Goal: Task Accomplishment & Management: Complete application form

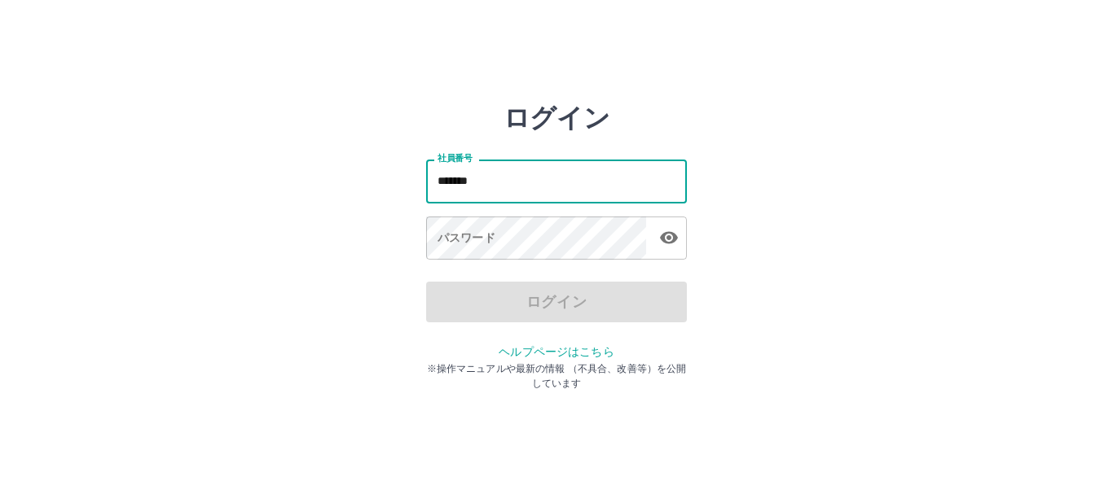
type input "*******"
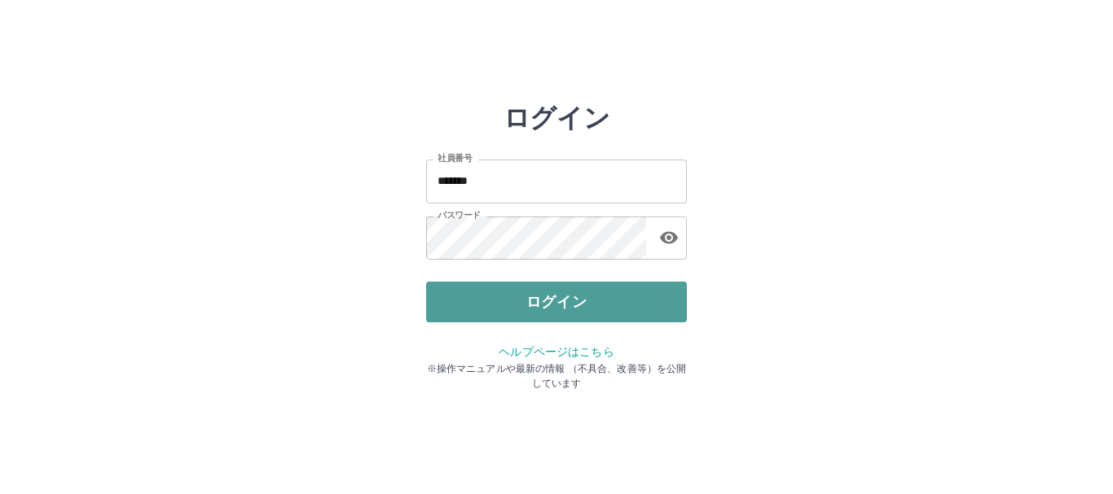
click at [577, 296] on button "ログイン" at bounding box center [556, 302] width 261 height 41
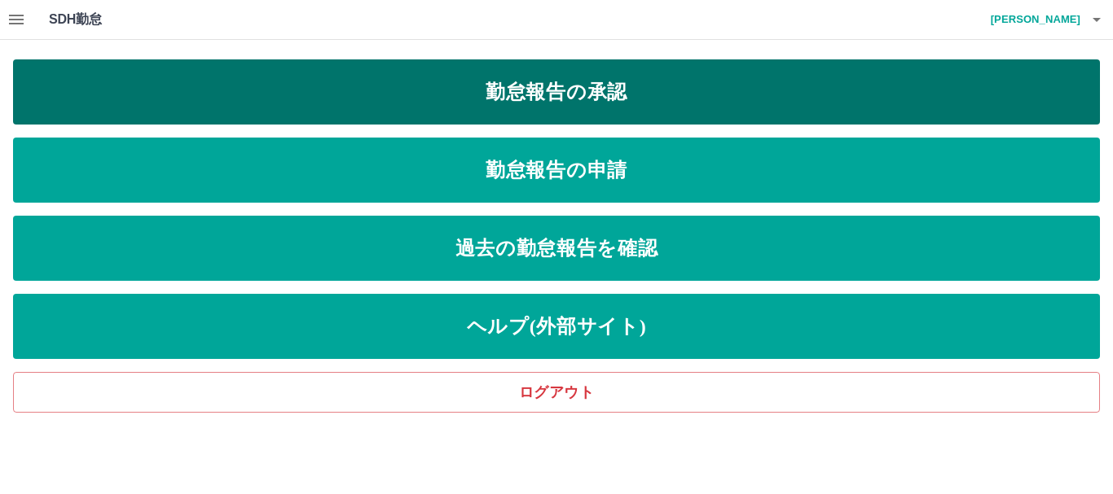
click at [558, 91] on link "勤怠報告の承認" at bounding box center [556, 91] width 1086 height 65
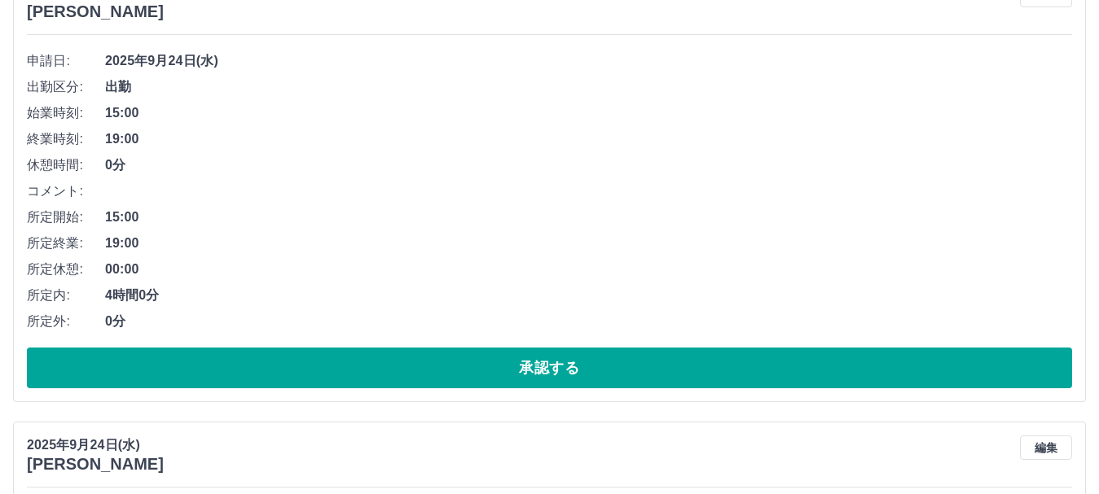
scroll to position [244, 0]
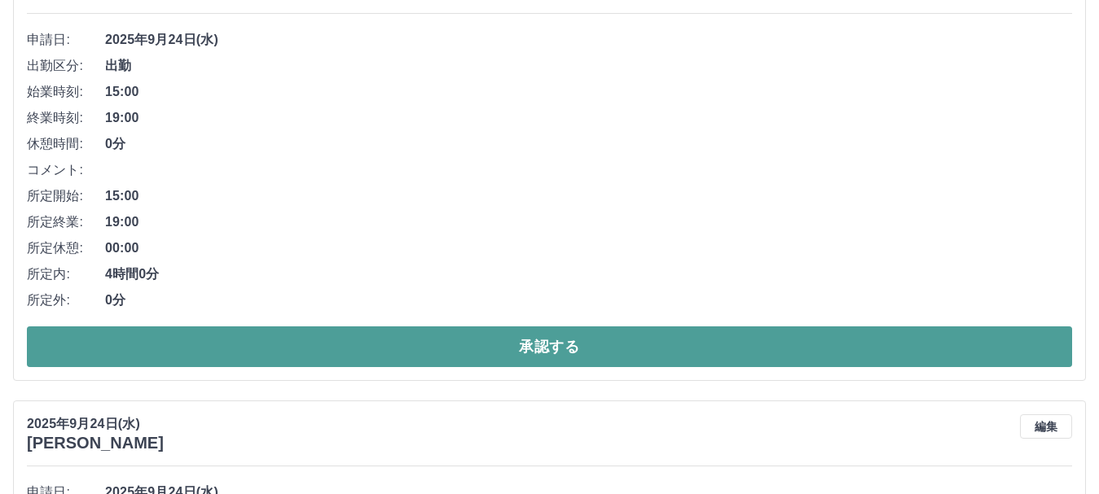
click at [554, 351] on button "承認する" at bounding box center [549, 347] width 1045 height 41
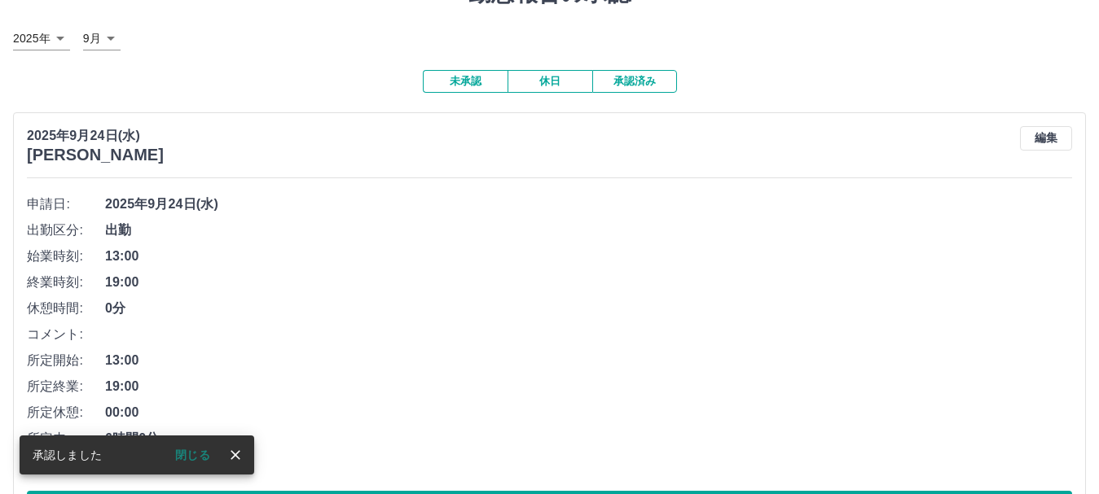
scroll to position [163, 0]
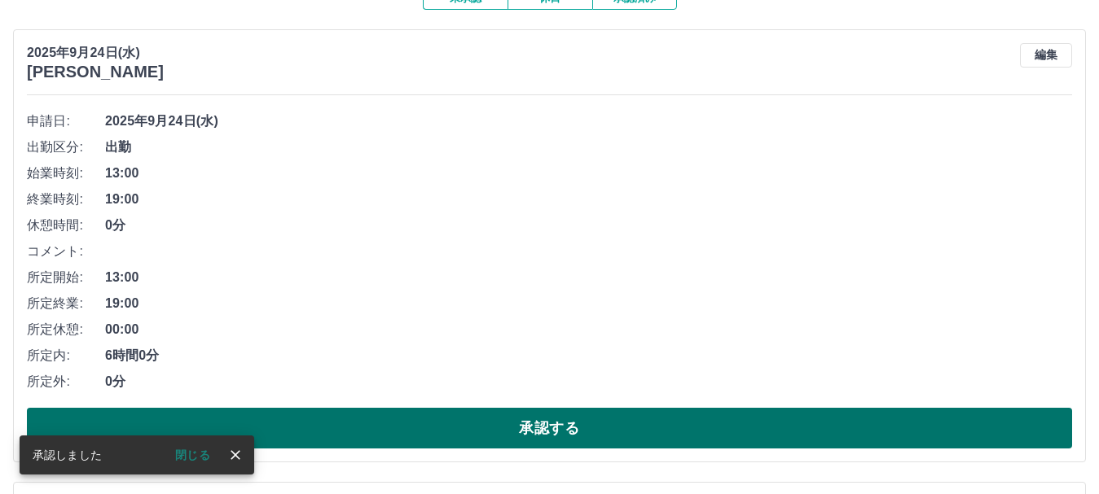
drag, startPoint x: 545, startPoint y: 432, endPoint x: 549, endPoint y: 419, distance: 13.7
click at [547, 429] on button "承認する" at bounding box center [549, 428] width 1045 height 41
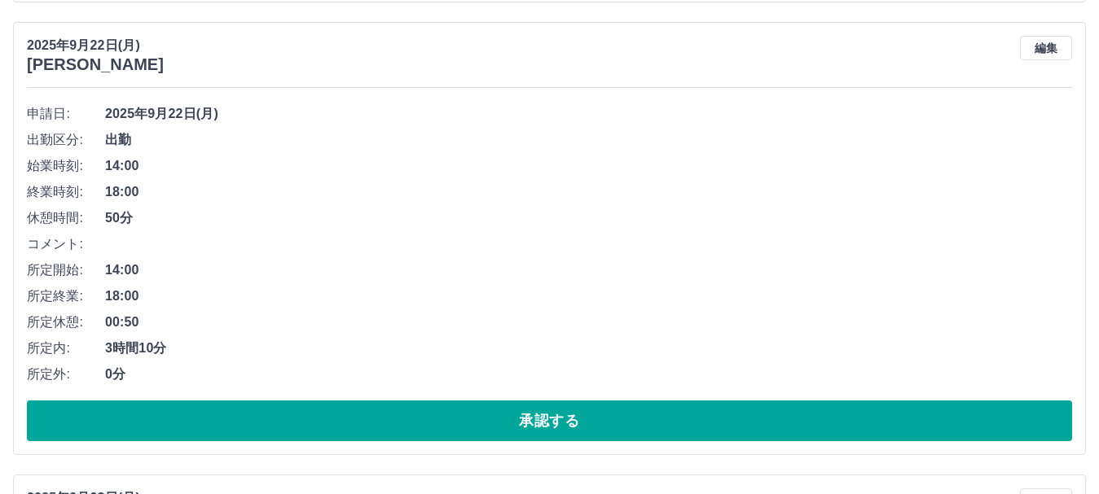
scroll to position [652, 0]
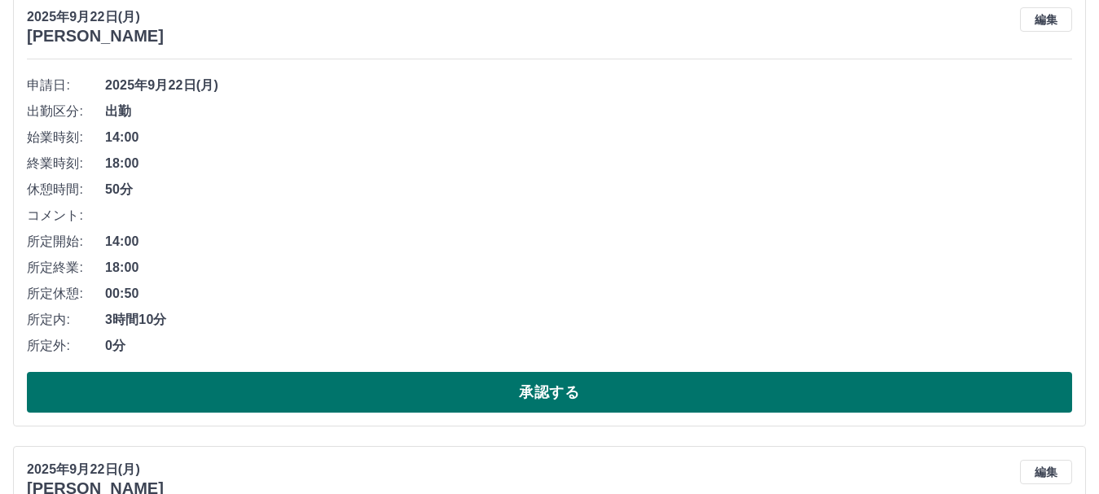
drag, startPoint x: 531, startPoint y: 384, endPoint x: 519, endPoint y: 379, distance: 13.2
click at [530, 382] on button "承認する" at bounding box center [549, 392] width 1045 height 41
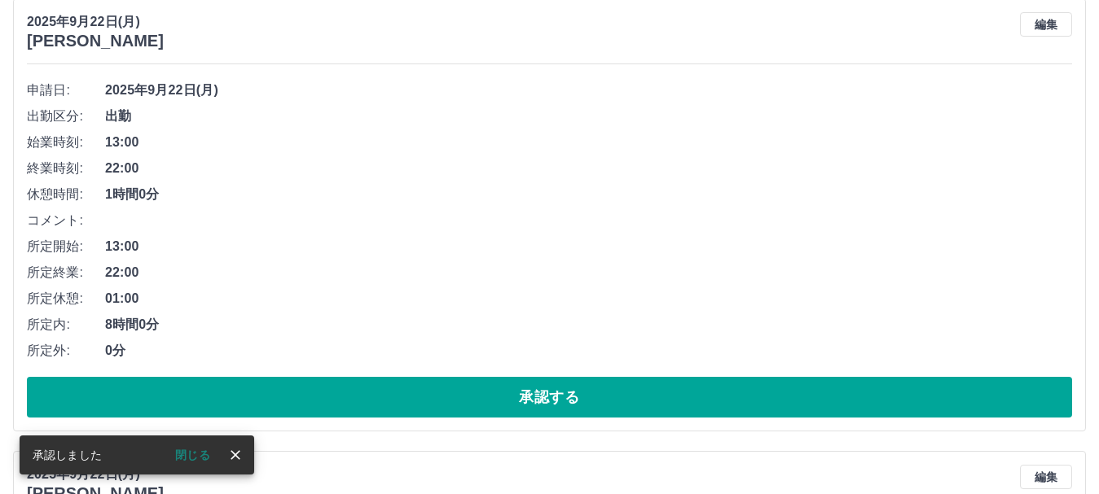
scroll to position [687, 0]
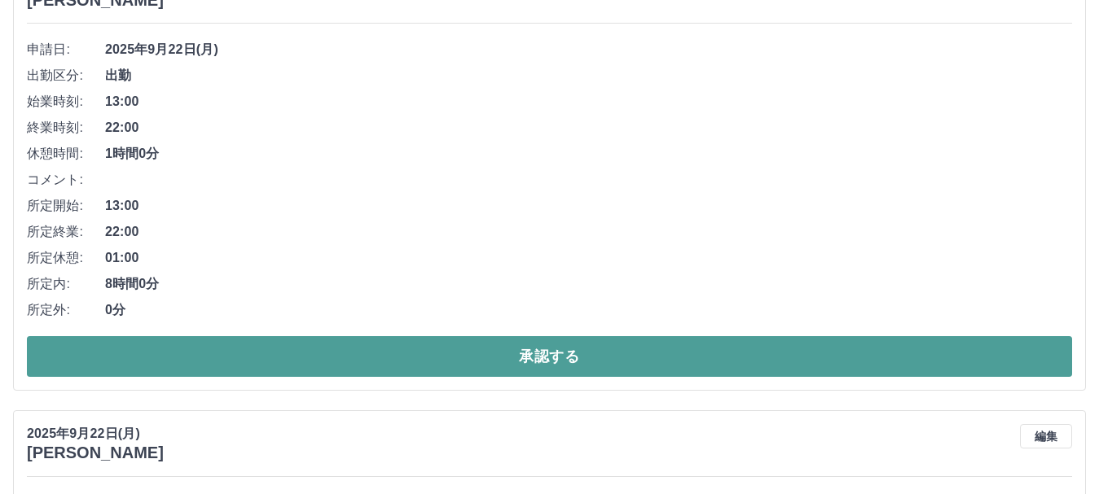
click at [535, 357] on button "承認する" at bounding box center [549, 356] width 1045 height 41
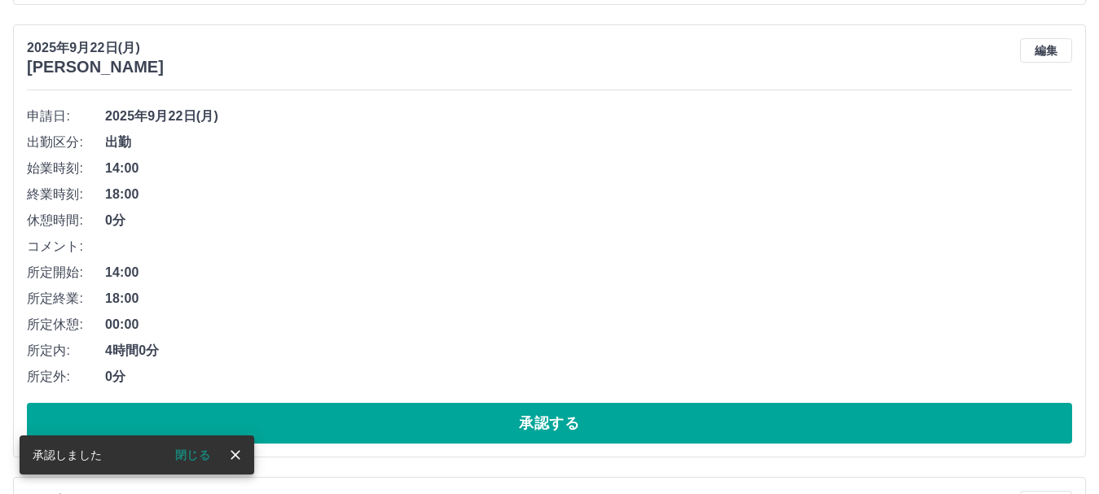
scroll to position [723, 0]
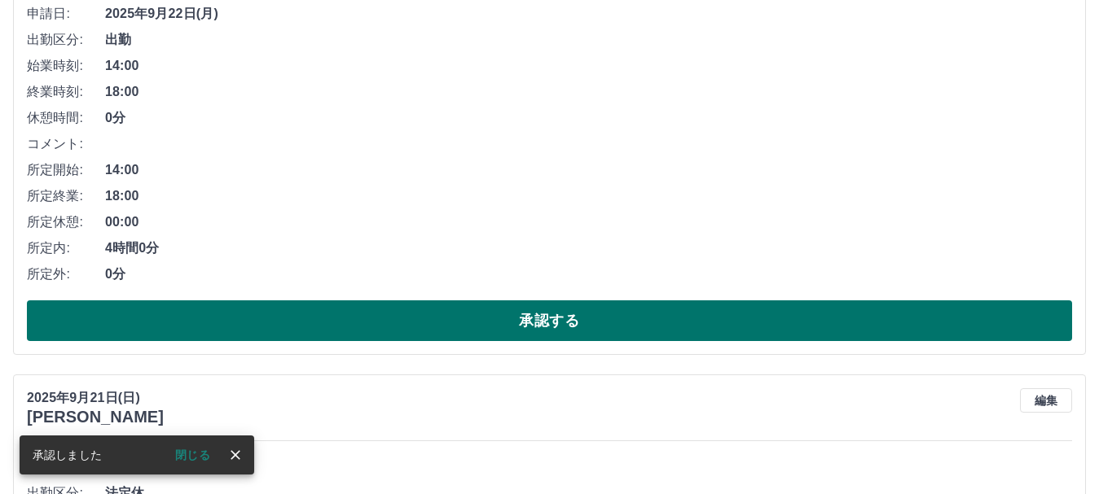
click at [542, 324] on button "承認する" at bounding box center [549, 321] width 1045 height 41
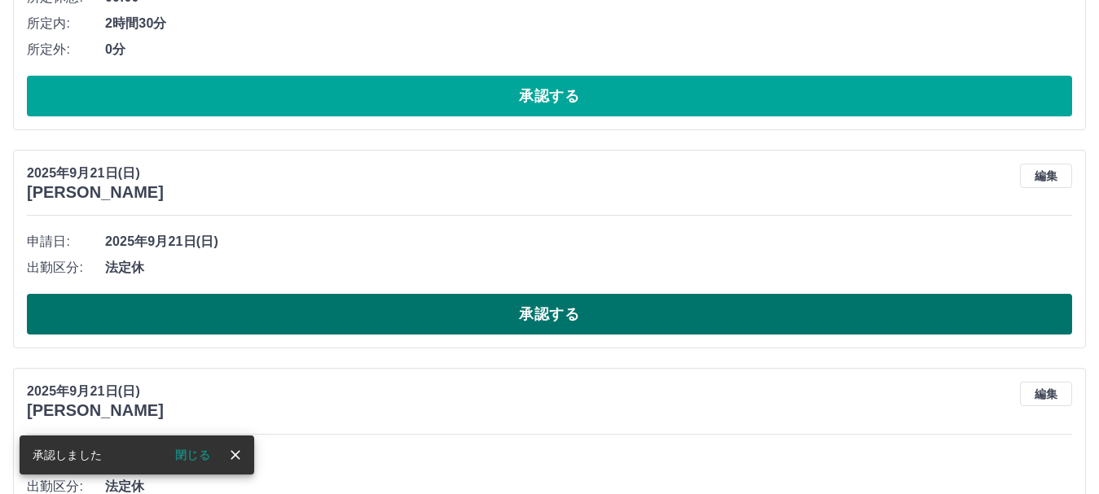
scroll to position [515, 0]
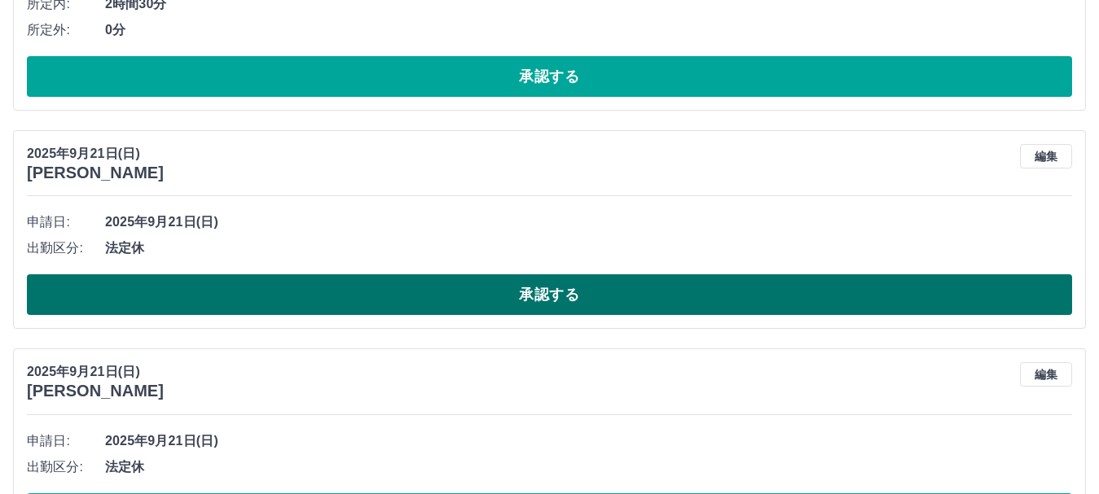
click at [548, 297] on button "承認する" at bounding box center [549, 294] width 1045 height 41
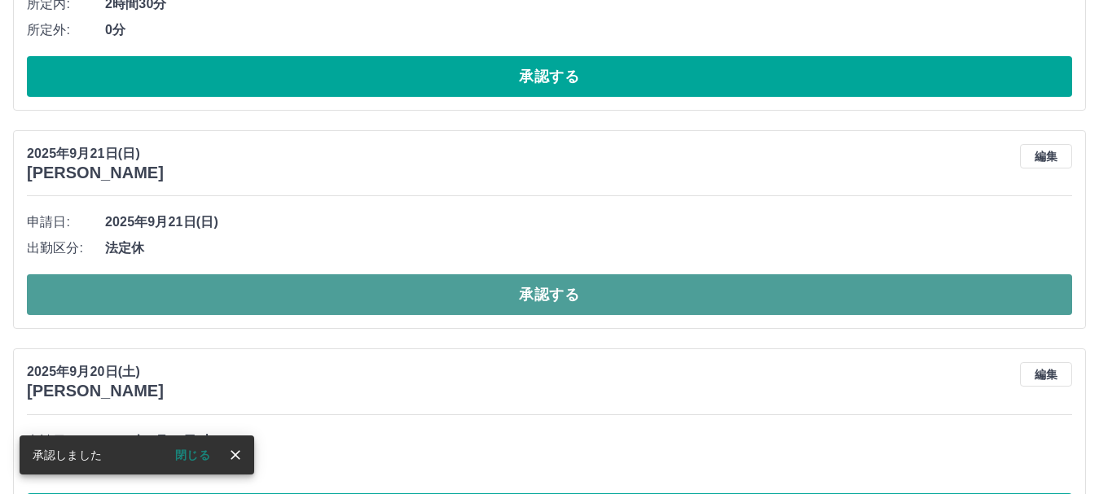
click at [539, 296] on button "承認する" at bounding box center [549, 294] width 1045 height 41
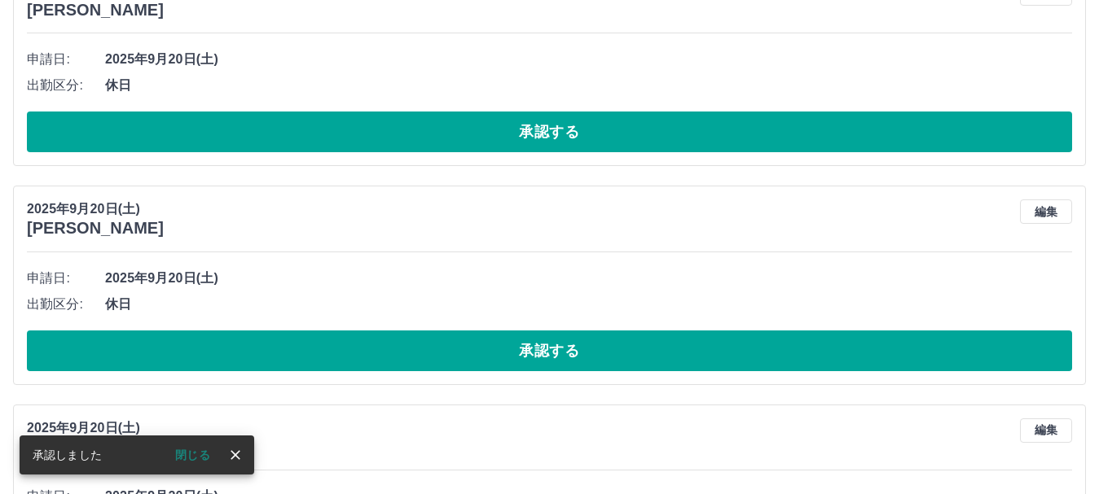
scroll to position [459, 0]
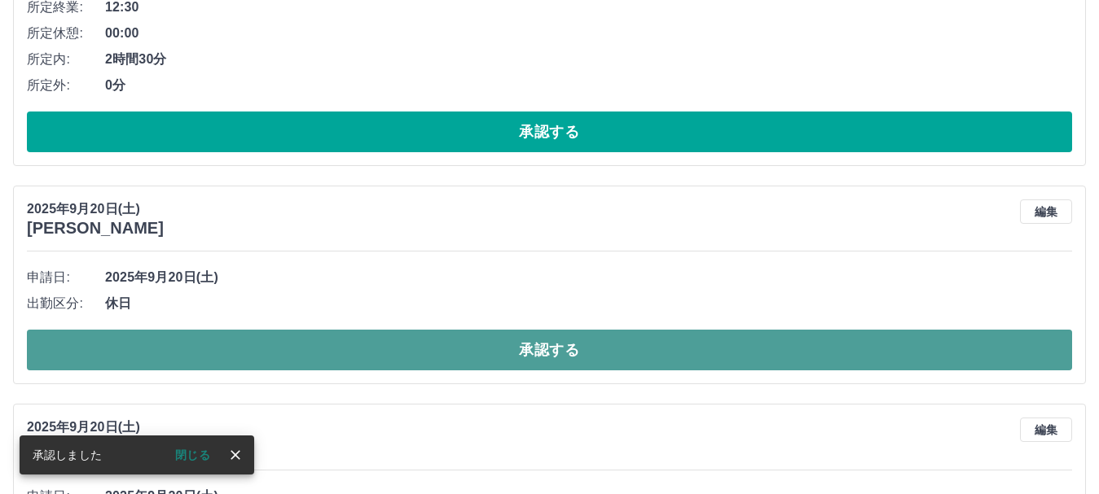
click at [546, 349] on button "承認する" at bounding box center [549, 350] width 1045 height 41
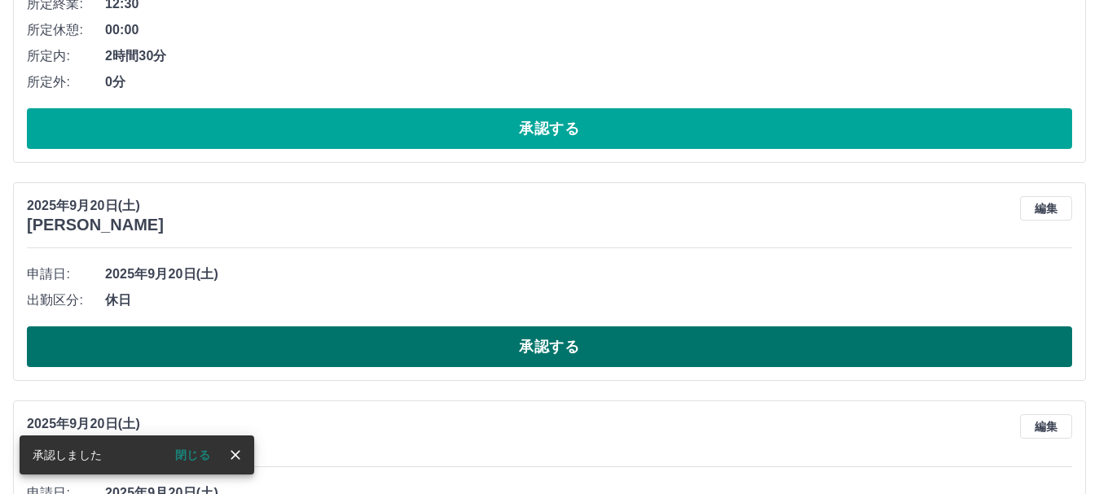
scroll to position [541, 0]
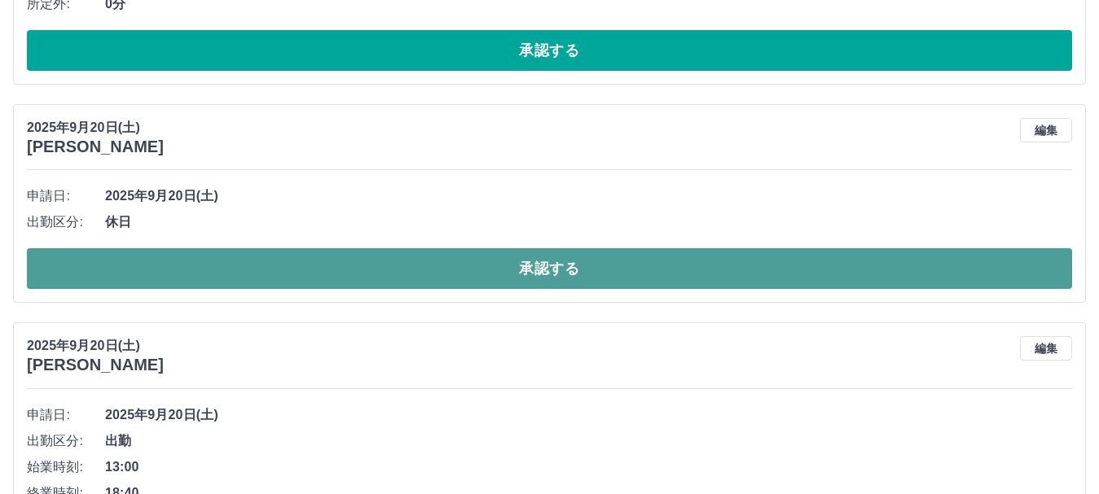
click at [535, 274] on button "承認する" at bounding box center [549, 268] width 1045 height 41
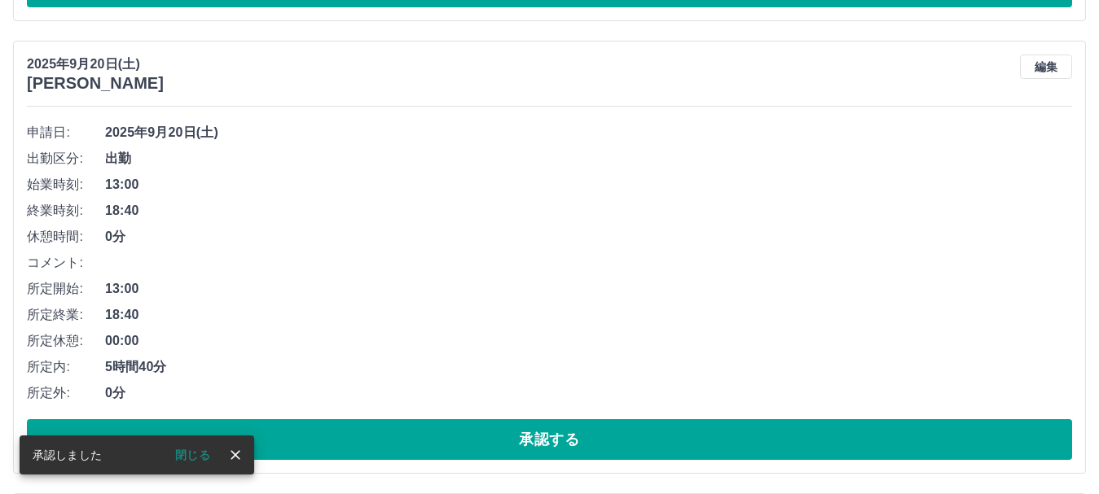
scroll to position [622, 0]
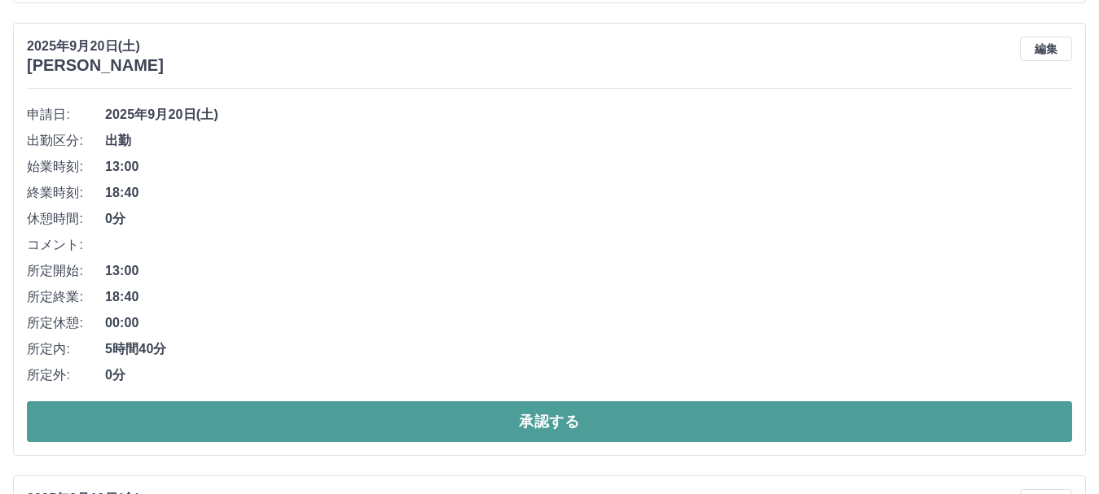
drag, startPoint x: 529, startPoint y: 423, endPoint x: 531, endPoint y: 413, distance: 10.1
click at [531, 419] on button "承認する" at bounding box center [549, 422] width 1045 height 41
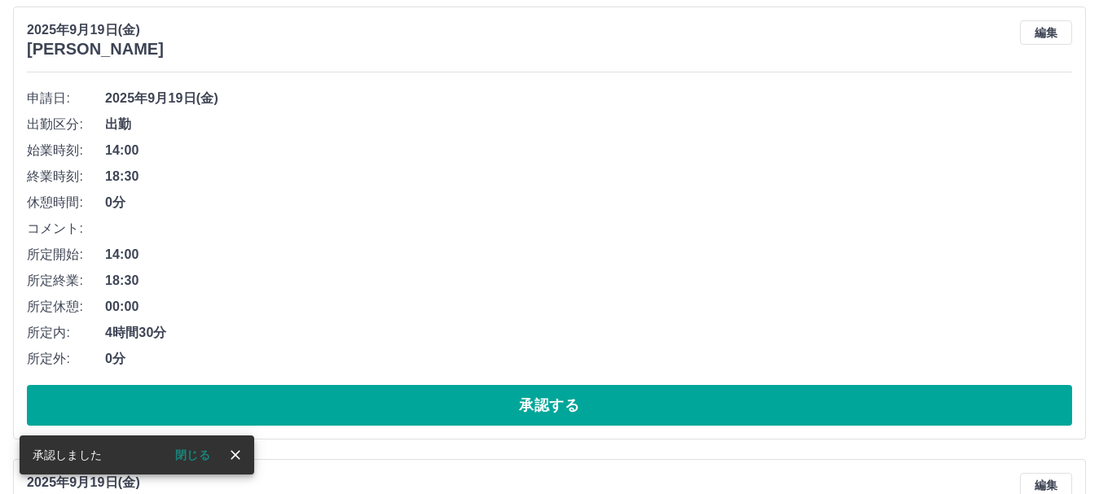
scroll to position [658, 0]
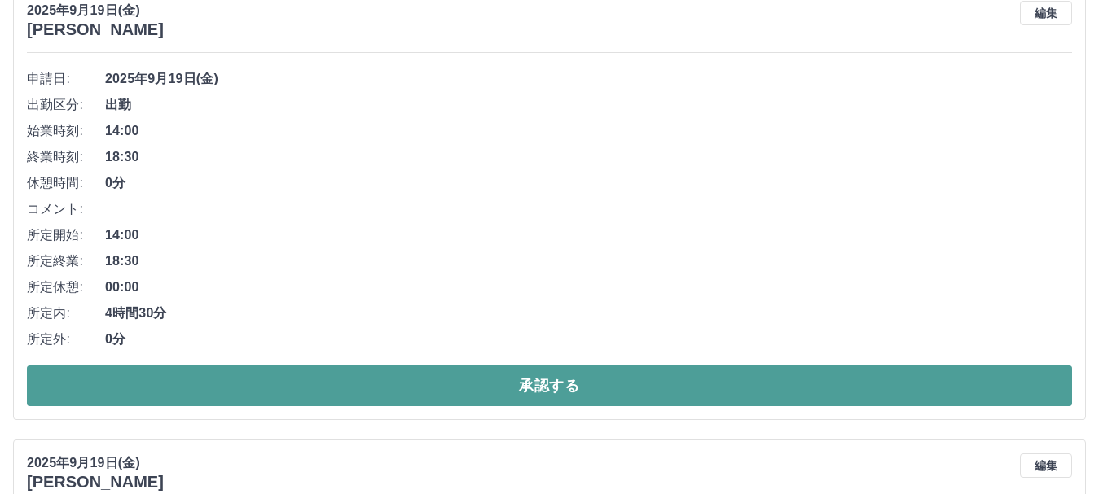
drag, startPoint x: 514, startPoint y: 385, endPoint x: 506, endPoint y: 367, distance: 19.7
click at [514, 384] on button "承認する" at bounding box center [549, 386] width 1045 height 41
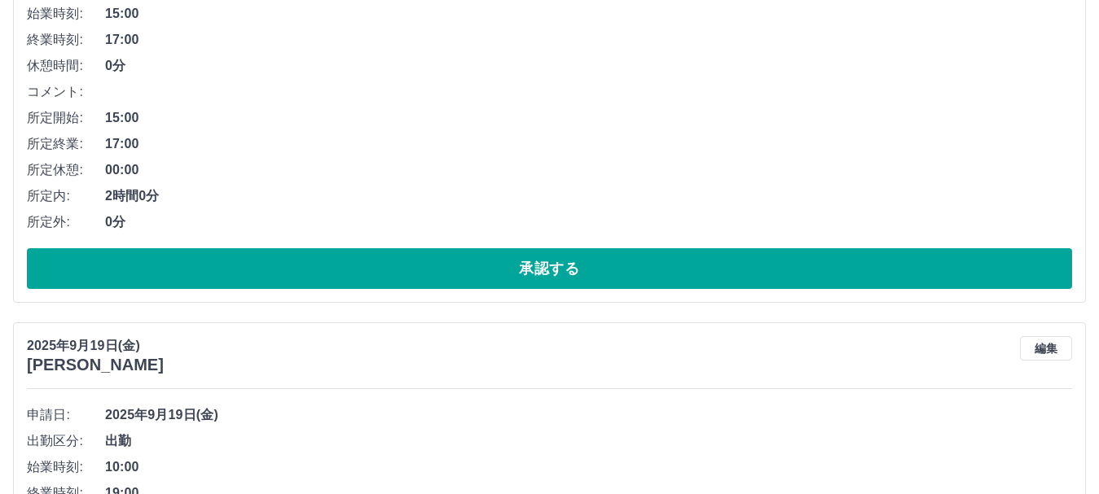
scroll to position [694, 0]
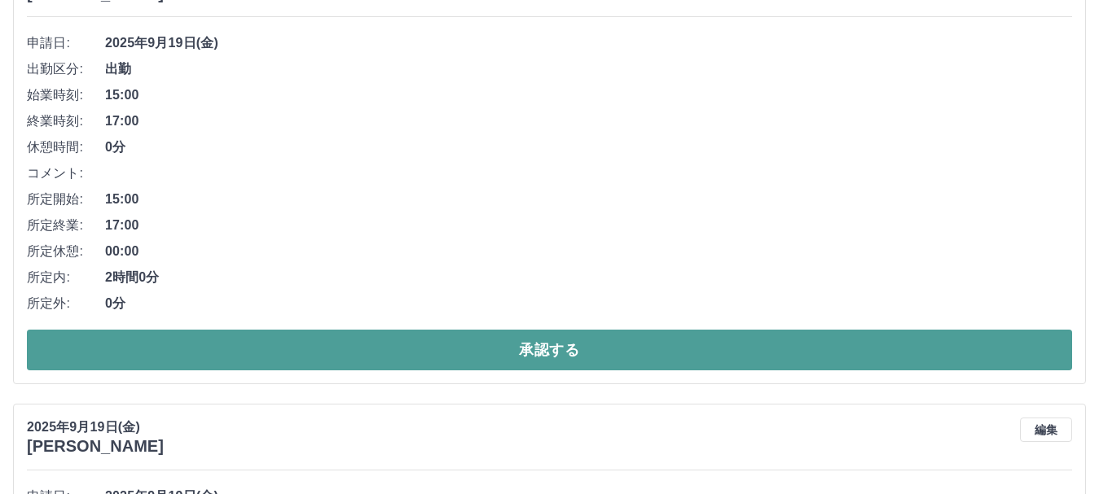
click at [540, 344] on button "承認する" at bounding box center [549, 350] width 1045 height 41
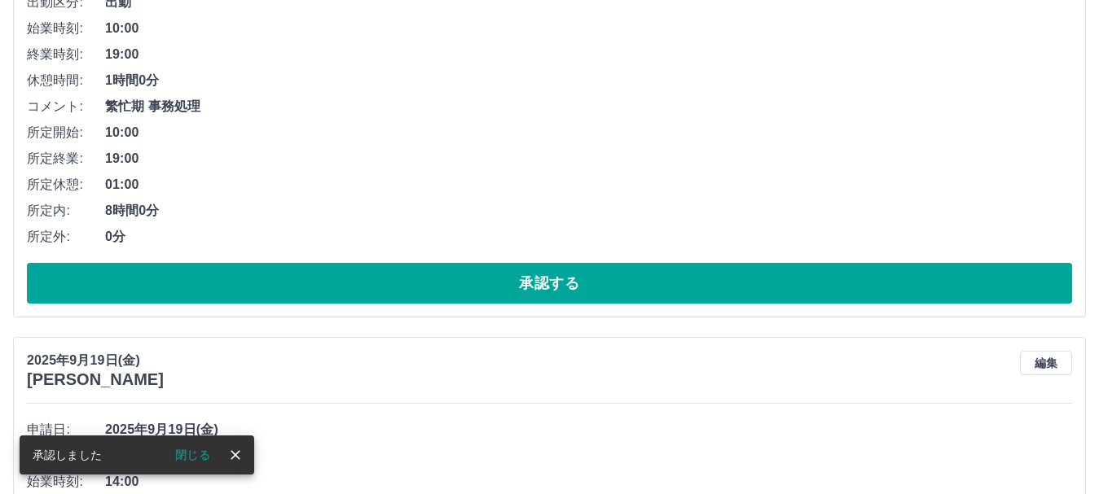
scroll to position [811, 0]
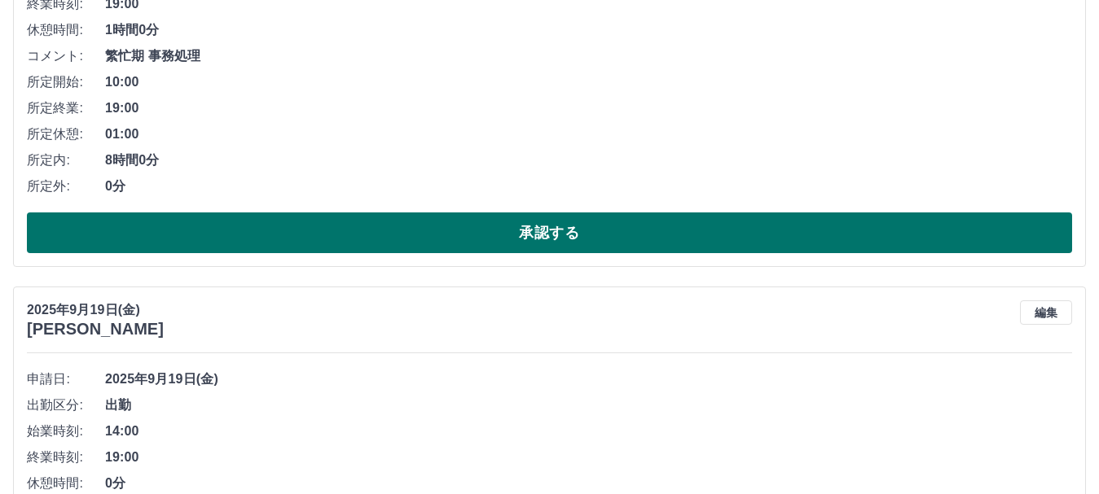
drag, startPoint x: 538, startPoint y: 235, endPoint x: 546, endPoint y: 227, distance: 10.4
click at [539, 235] on button "承認する" at bounding box center [549, 233] width 1045 height 41
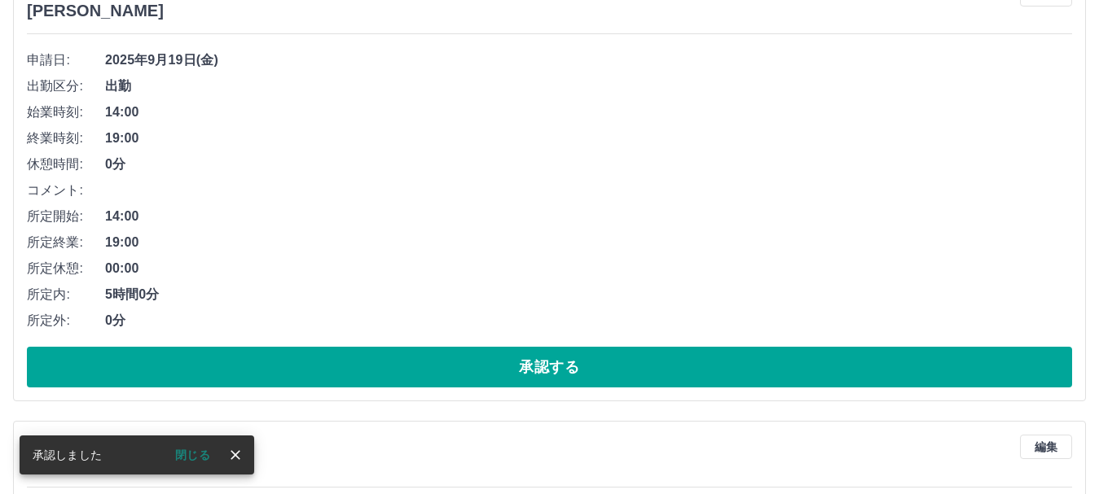
scroll to position [684, 0]
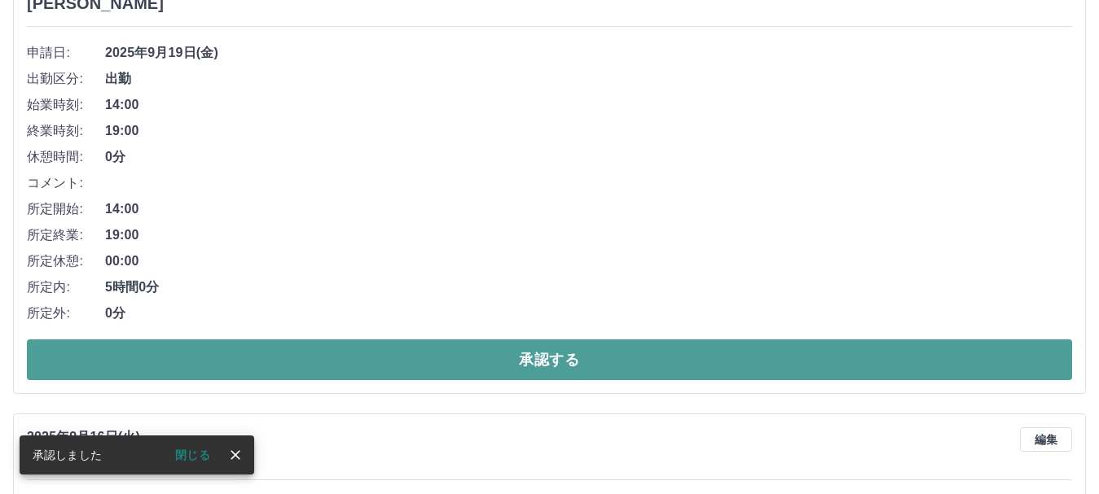
click at [538, 364] on button "承認する" at bounding box center [549, 360] width 1045 height 41
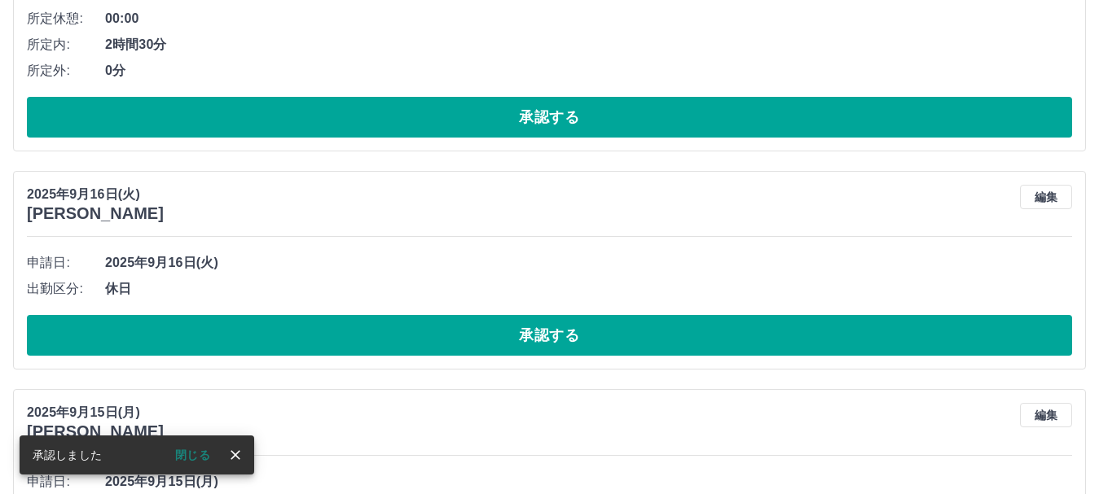
scroll to position [476, 0]
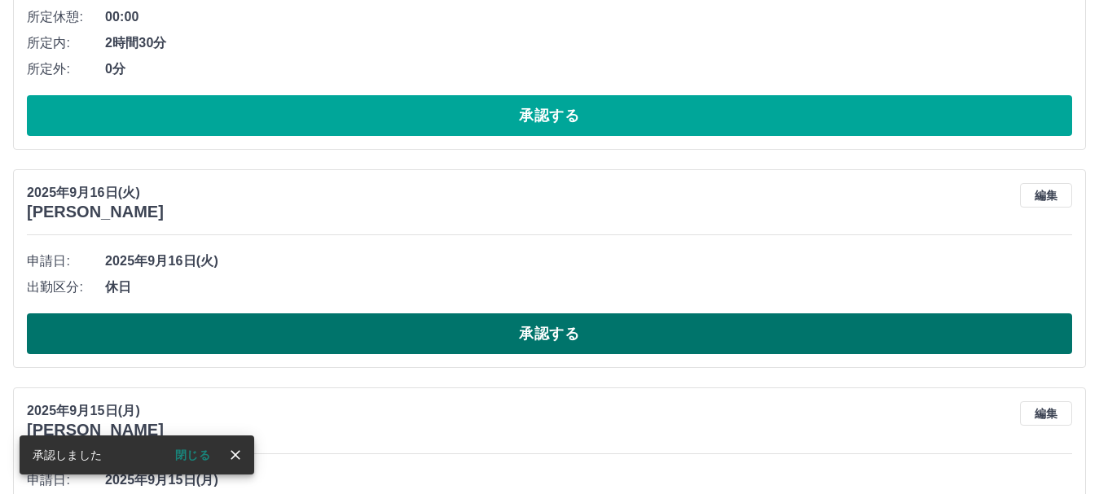
click at [547, 336] on button "承認する" at bounding box center [549, 334] width 1045 height 41
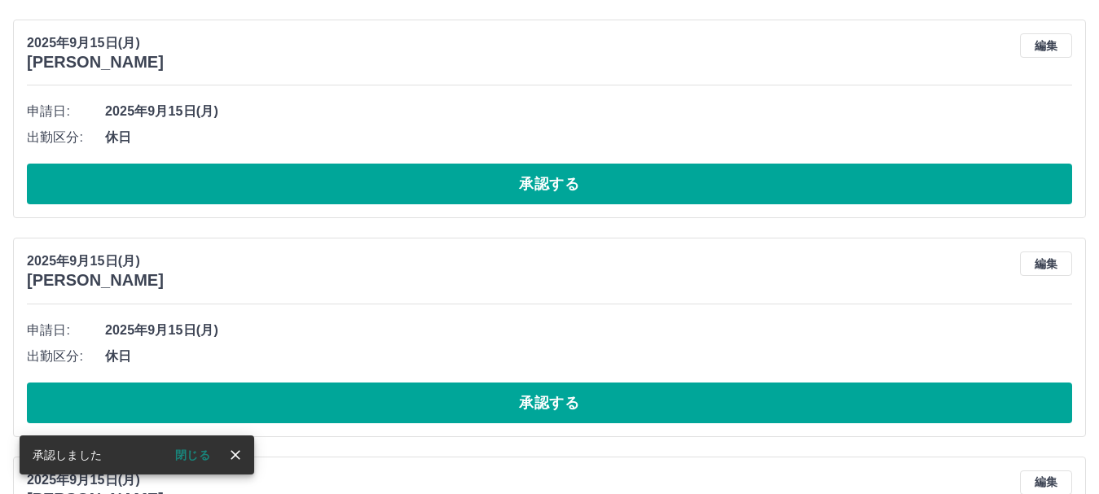
scroll to position [639, 0]
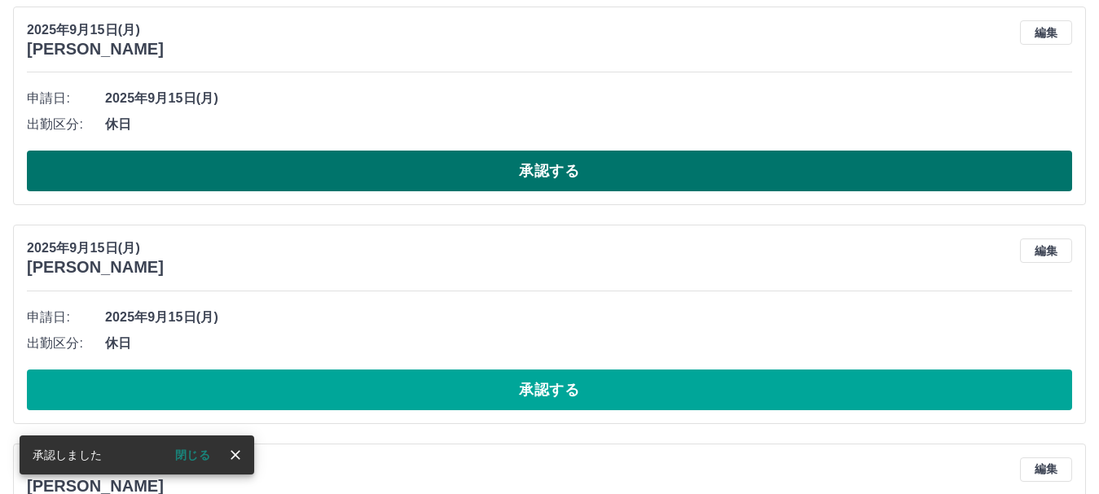
click at [549, 169] on button "承認する" at bounding box center [549, 171] width 1045 height 41
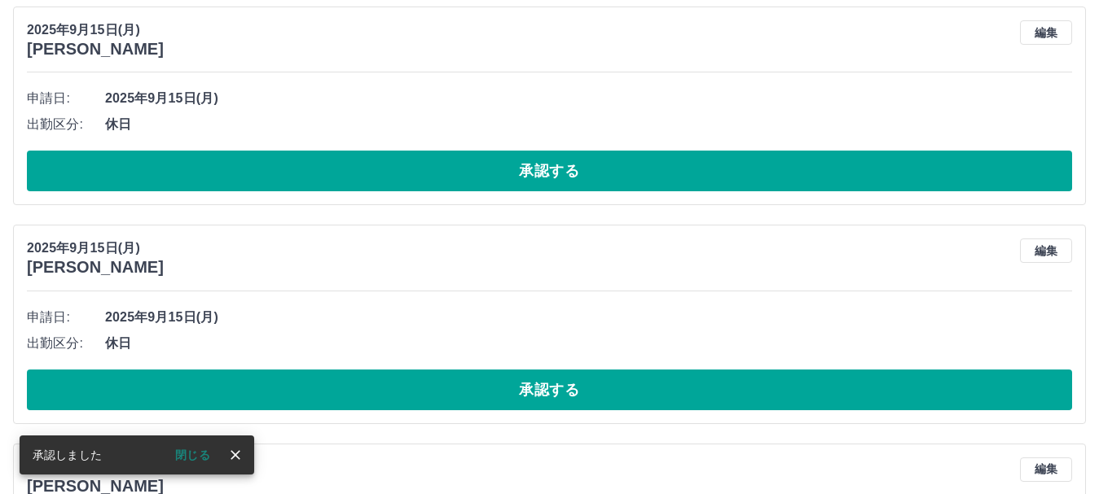
scroll to position [420, 0]
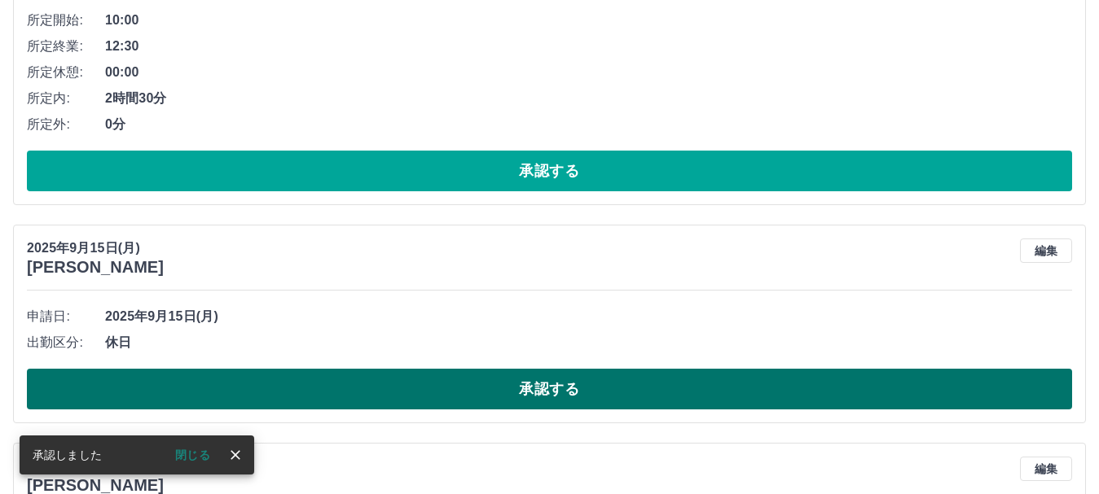
click at [519, 388] on button "承認する" at bounding box center [549, 389] width 1045 height 41
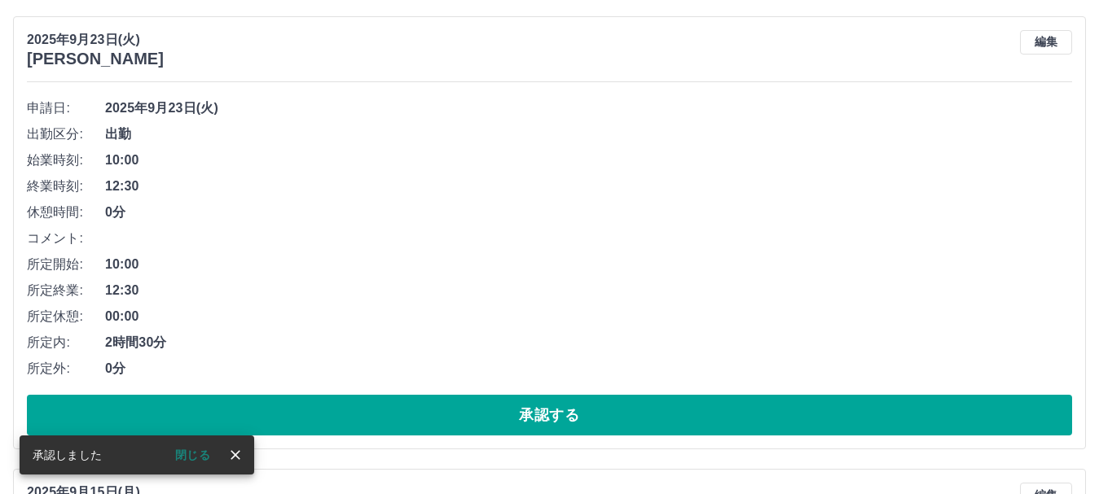
scroll to position [583, 0]
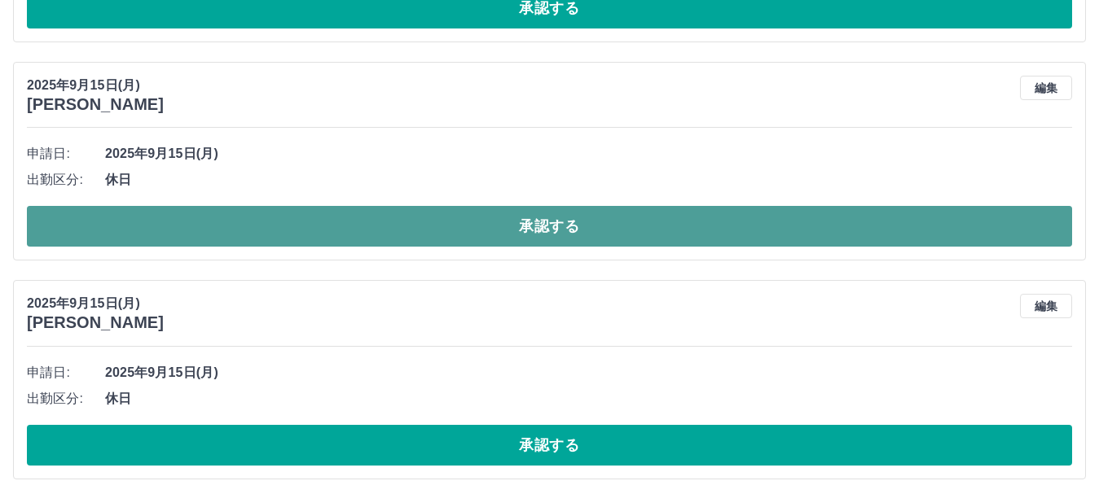
click at [523, 223] on button "承認する" at bounding box center [549, 226] width 1045 height 41
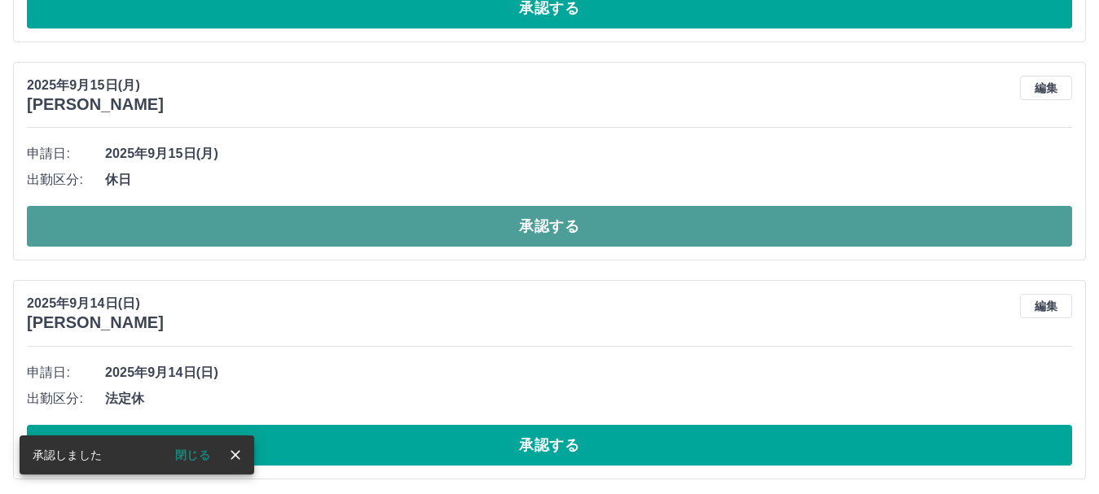
click at [543, 226] on button "承認する" at bounding box center [549, 226] width 1045 height 41
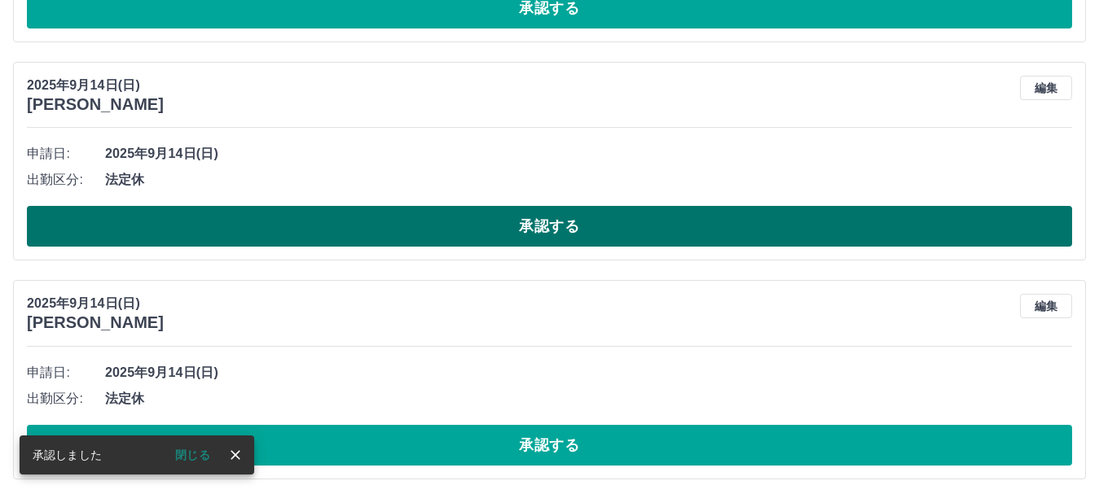
click at [533, 228] on button "承認する" at bounding box center [549, 226] width 1045 height 41
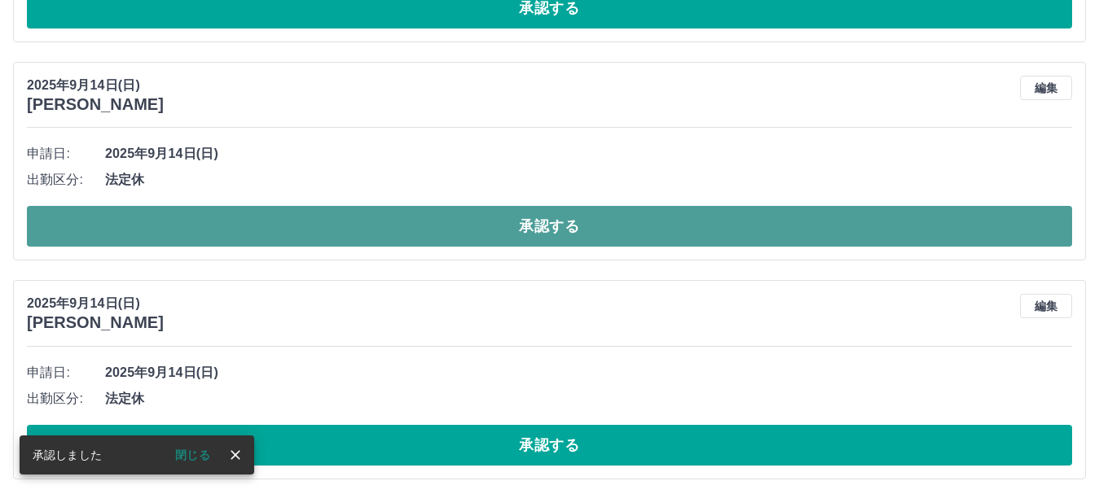
click at [542, 231] on button "承認する" at bounding box center [549, 226] width 1045 height 41
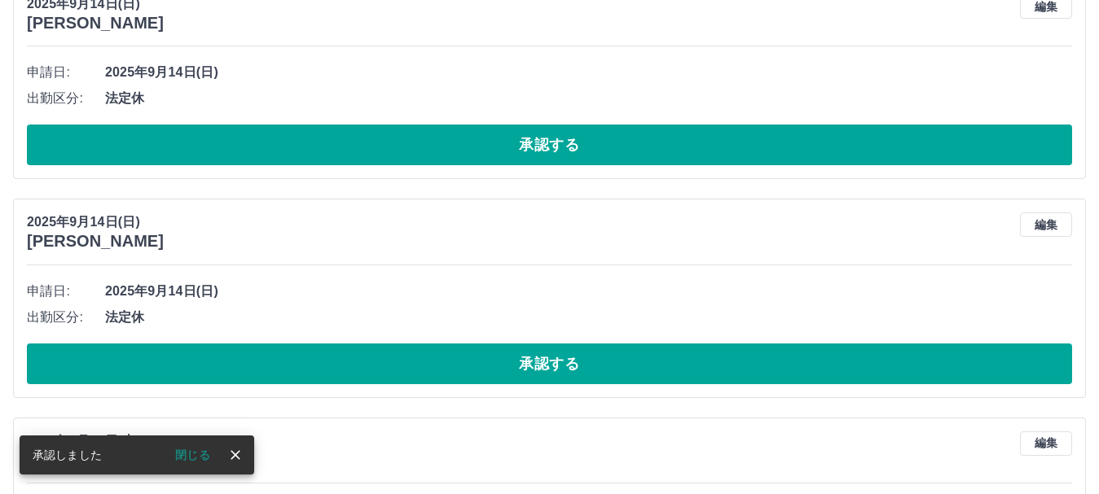
scroll to position [446, 0]
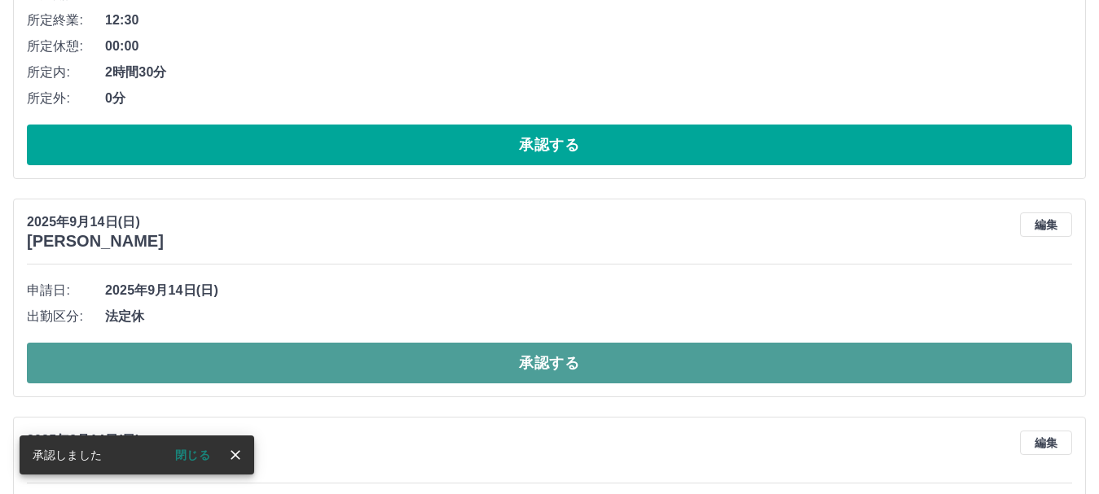
click at [532, 361] on button "承認する" at bounding box center [549, 363] width 1045 height 41
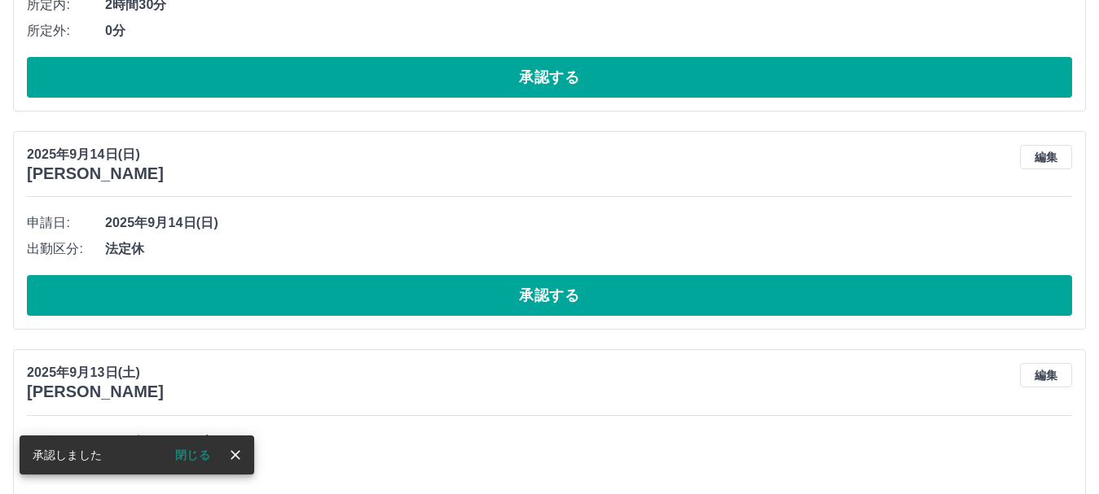
scroll to position [609, 0]
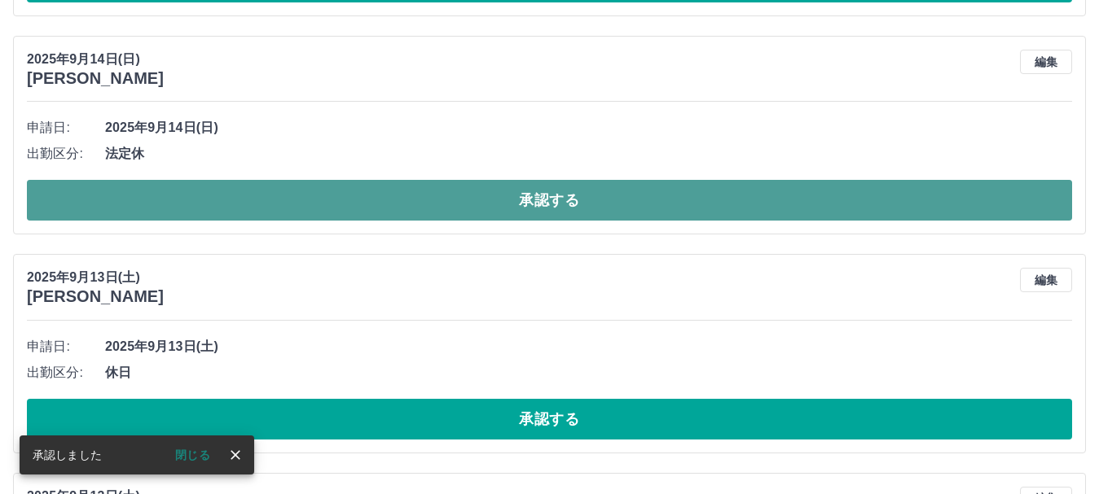
click at [521, 201] on button "承認する" at bounding box center [549, 200] width 1045 height 41
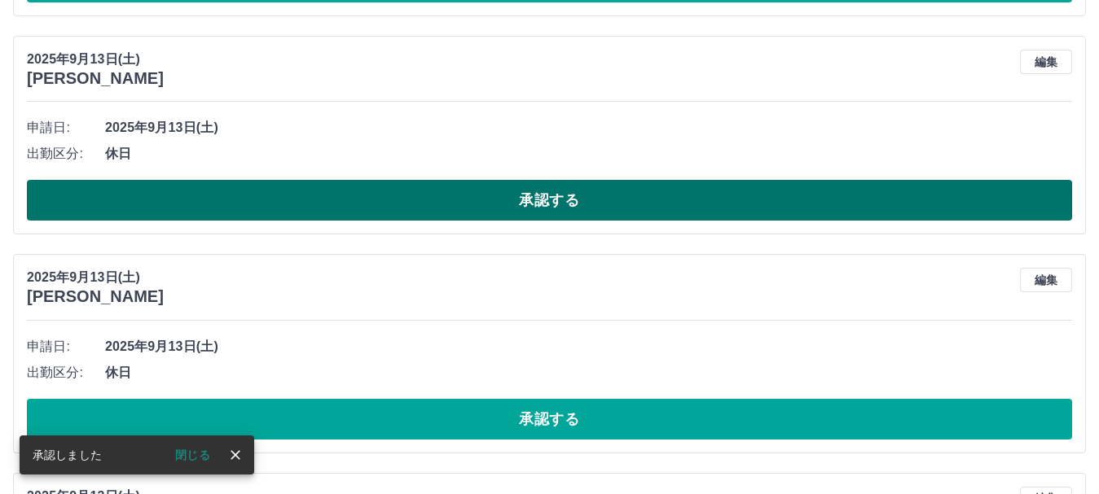
click at [546, 204] on button "承認する" at bounding box center [549, 200] width 1045 height 41
click at [553, 198] on button "承認する" at bounding box center [549, 200] width 1045 height 41
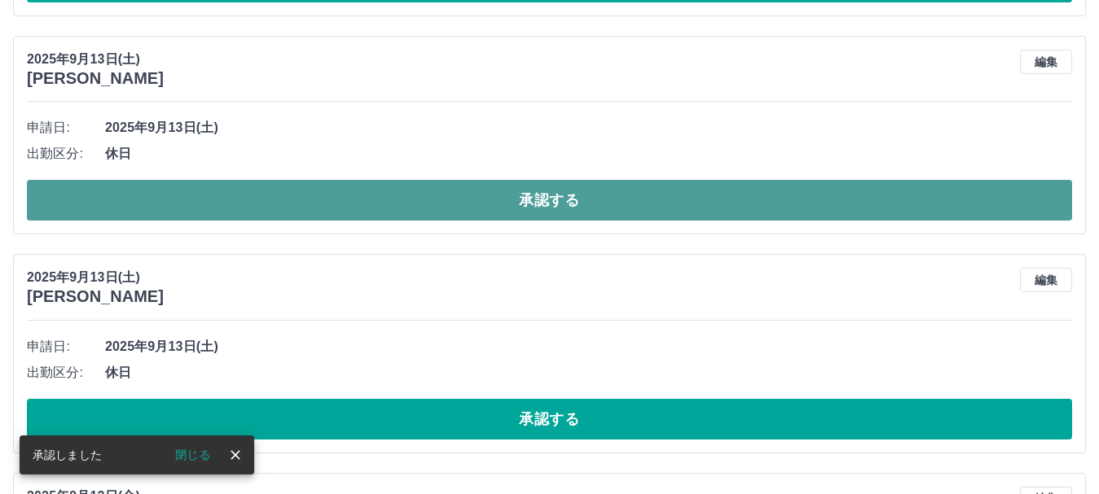
click at [536, 201] on button "承認する" at bounding box center [549, 200] width 1045 height 41
click at [535, 203] on button "承認する" at bounding box center [549, 200] width 1045 height 41
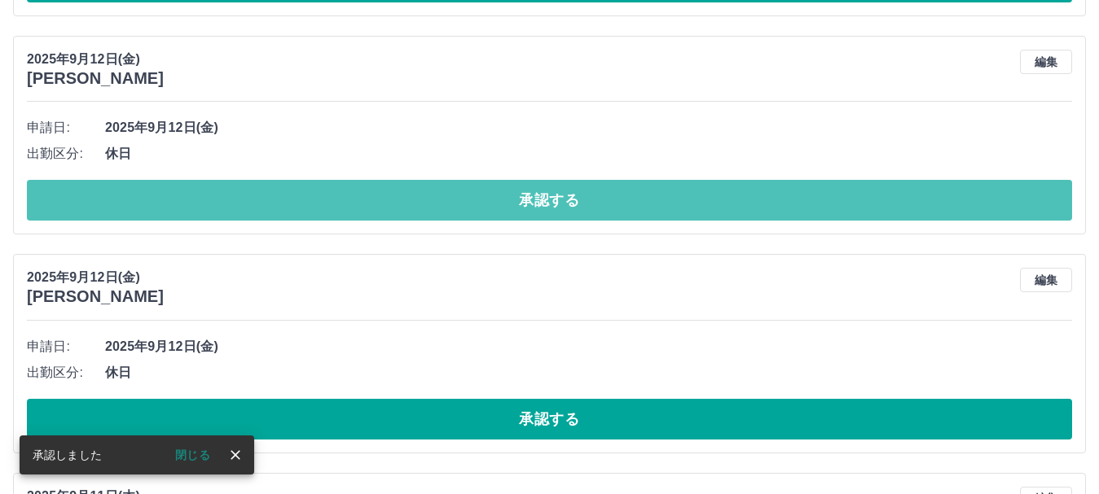
click at [546, 202] on button "承認する" at bounding box center [549, 200] width 1045 height 41
click at [544, 202] on button "承認する" at bounding box center [549, 200] width 1045 height 41
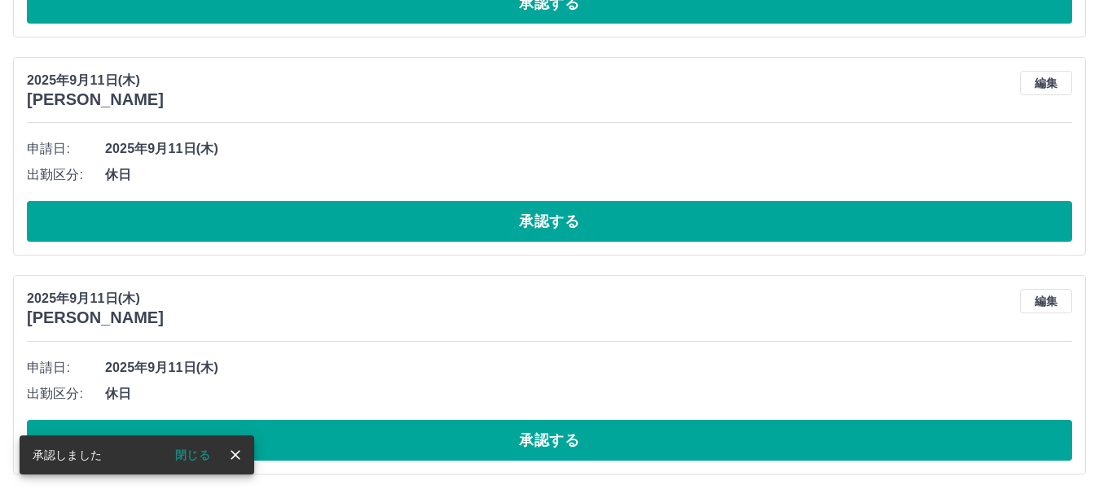
scroll to position [590, 0]
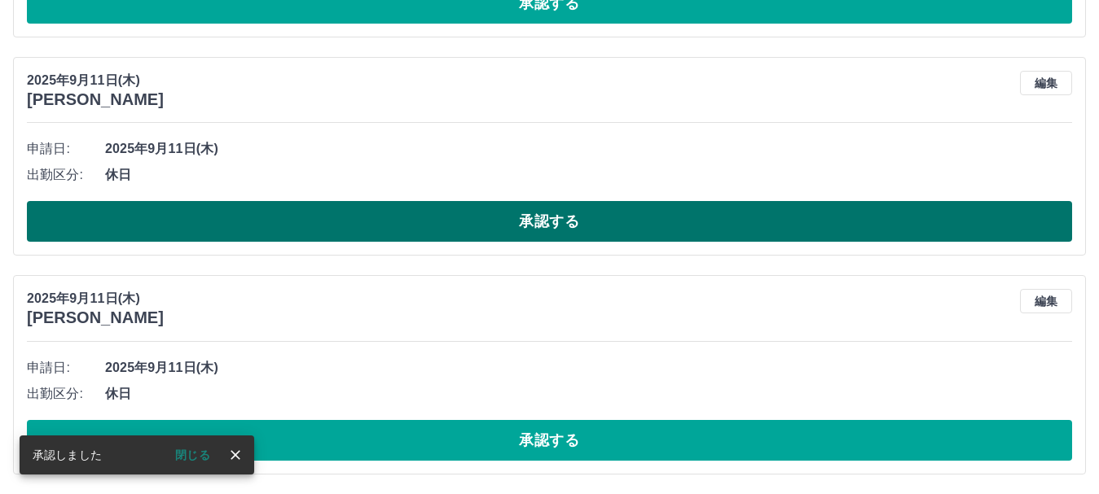
click at [547, 221] on button "承認する" at bounding box center [549, 221] width 1045 height 41
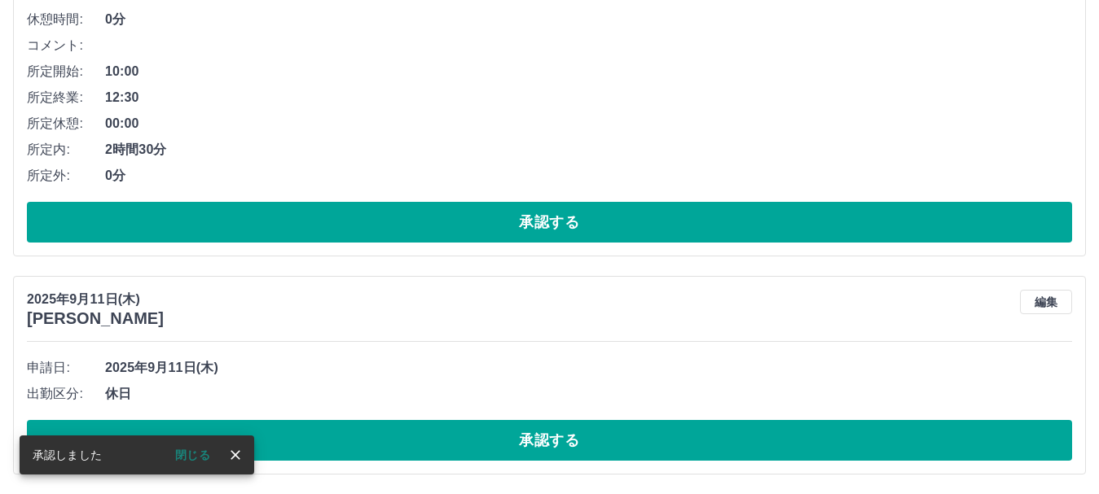
scroll to position [371, 0]
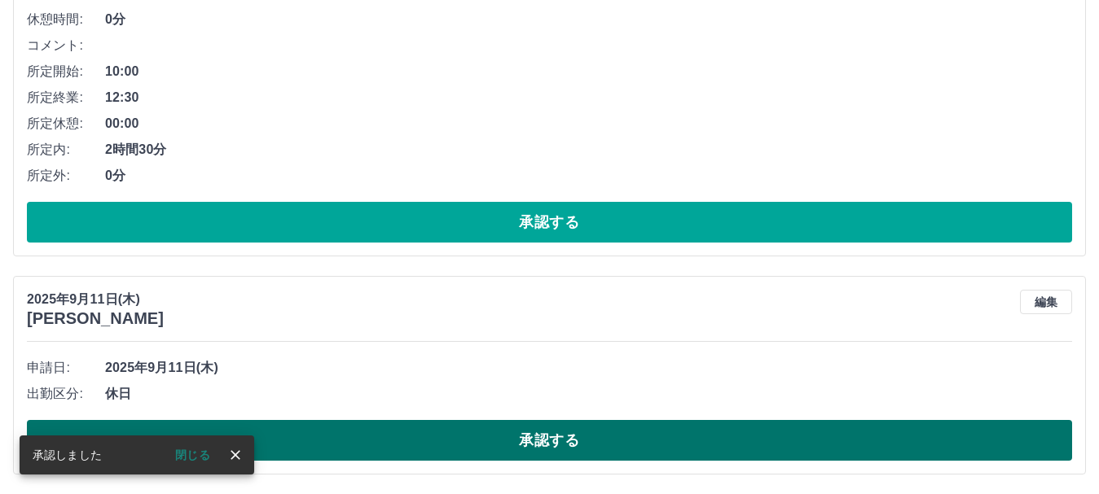
click at [539, 443] on button "承認する" at bounding box center [549, 440] width 1045 height 41
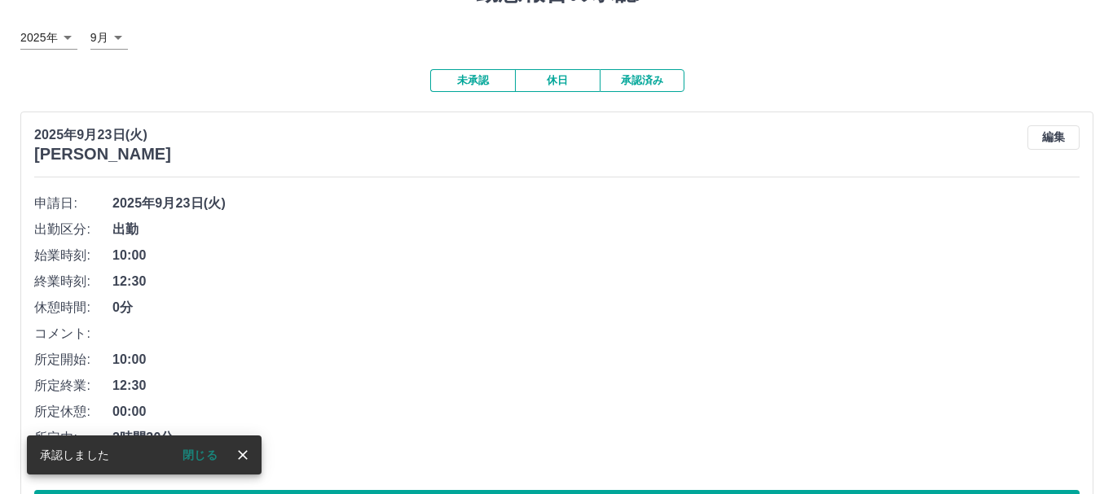
scroll to position [0, 0]
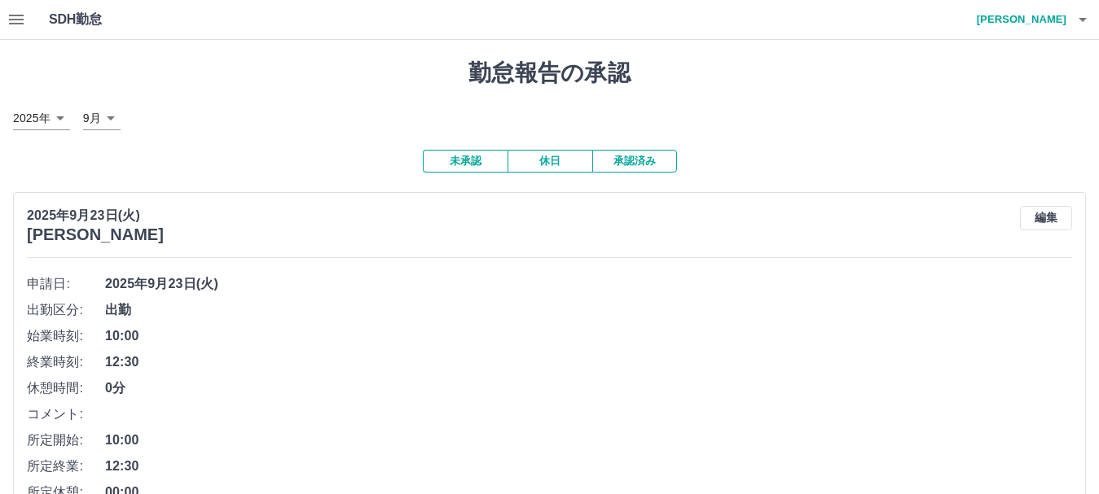
click at [21, 18] on icon "button" at bounding box center [17, 20] width 20 height 20
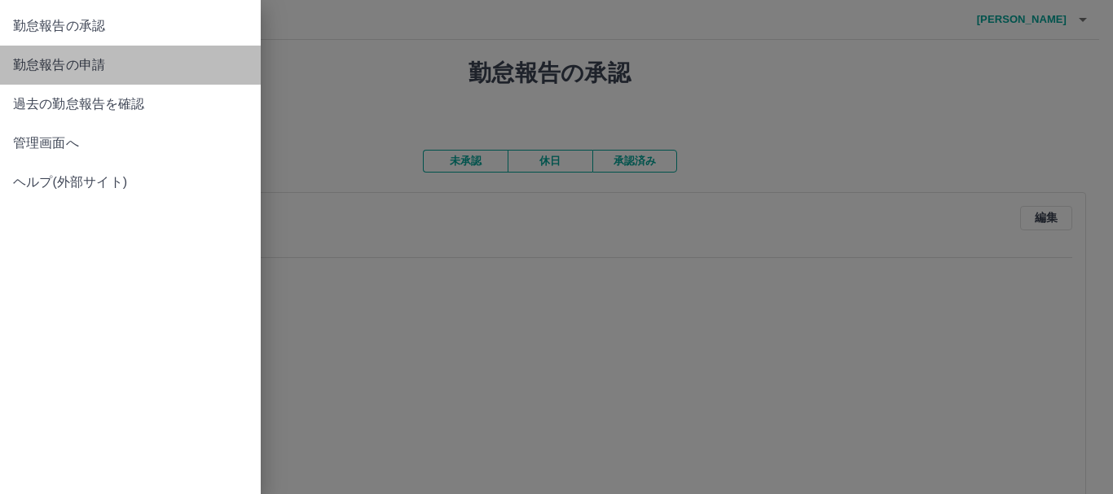
click at [56, 64] on span "勤怠報告の申請" at bounding box center [130, 65] width 235 height 20
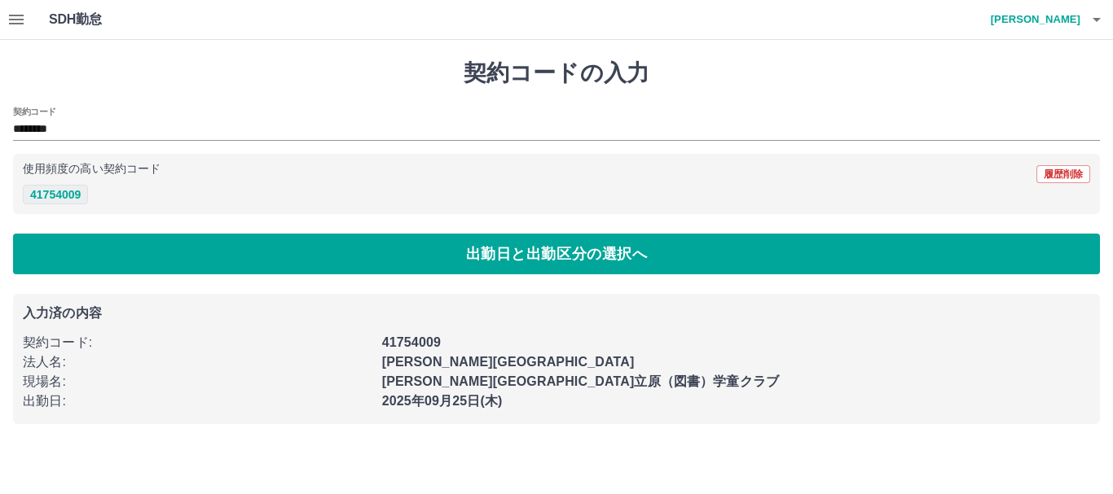
click at [68, 196] on button "41754009" at bounding box center [55, 195] width 65 height 20
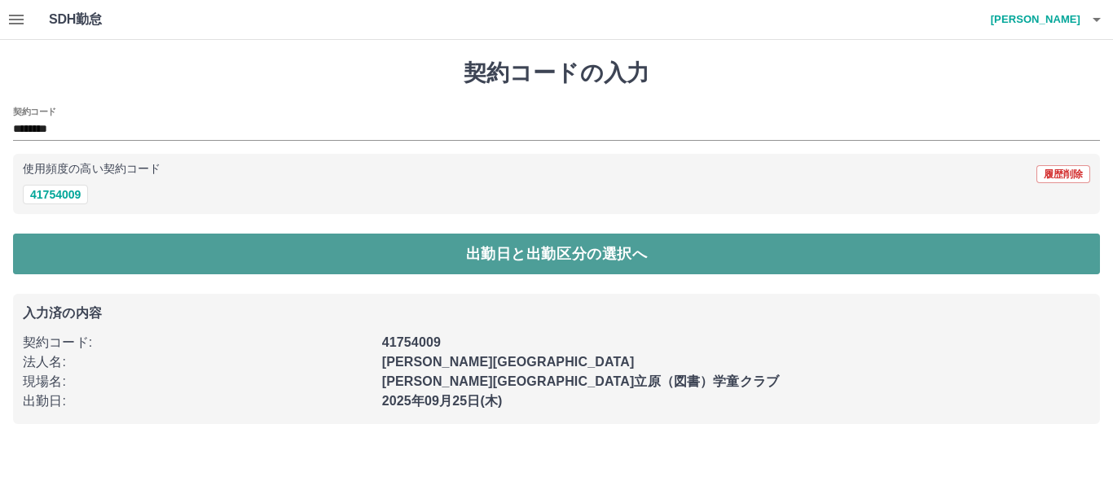
click at [476, 257] on button "出勤日と出勤区分の選択へ" at bounding box center [556, 254] width 1086 height 41
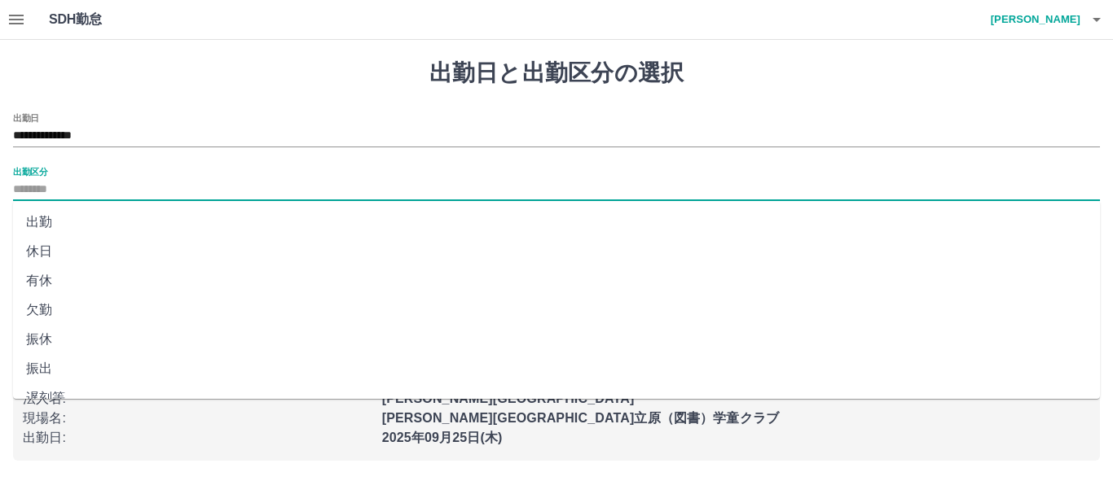
click at [45, 189] on input "出勤区分" at bounding box center [556, 190] width 1086 height 20
click at [157, 131] on input "**********" at bounding box center [556, 136] width 1086 height 20
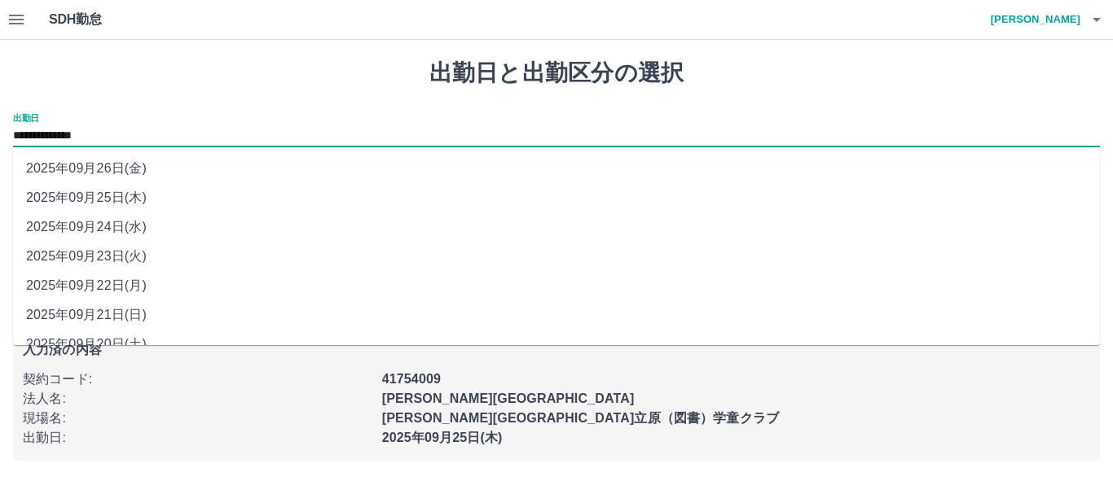
click at [88, 285] on li "2025年09月22日(月)" at bounding box center [556, 285] width 1086 height 29
type input "**********"
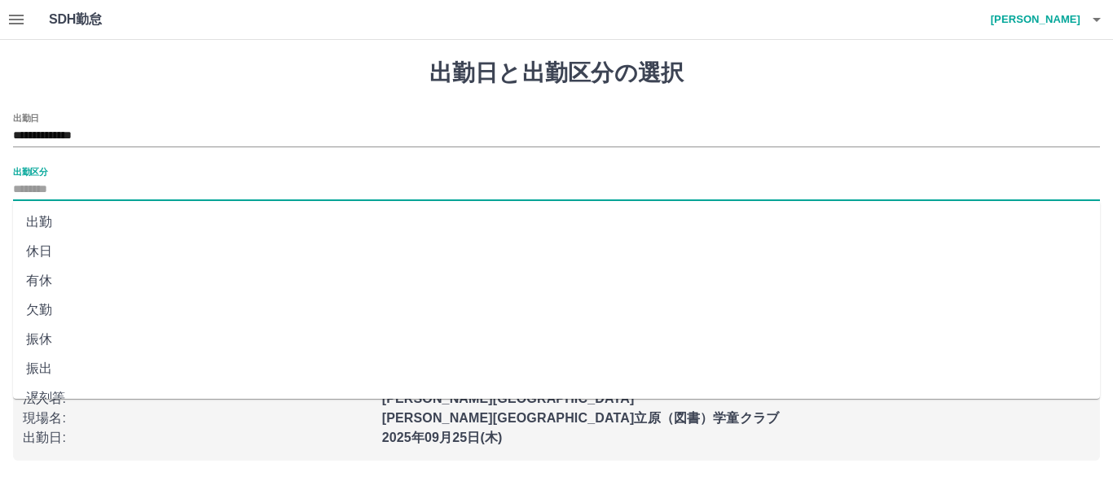
click at [72, 191] on input "出勤区分" at bounding box center [556, 190] width 1086 height 20
click at [36, 279] on li "有休" at bounding box center [556, 280] width 1086 height 29
type input "**"
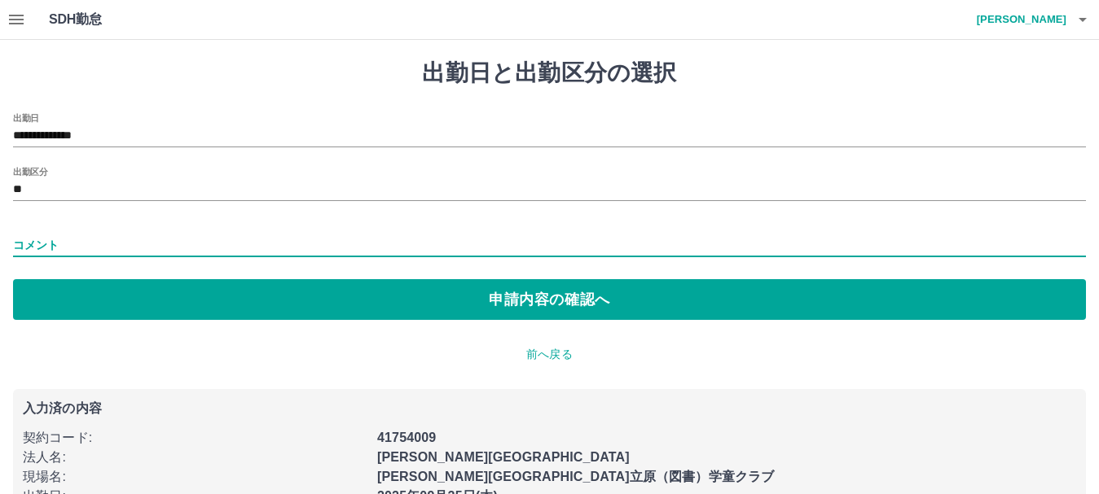
click at [76, 241] on input "コメント" at bounding box center [549, 246] width 1073 height 24
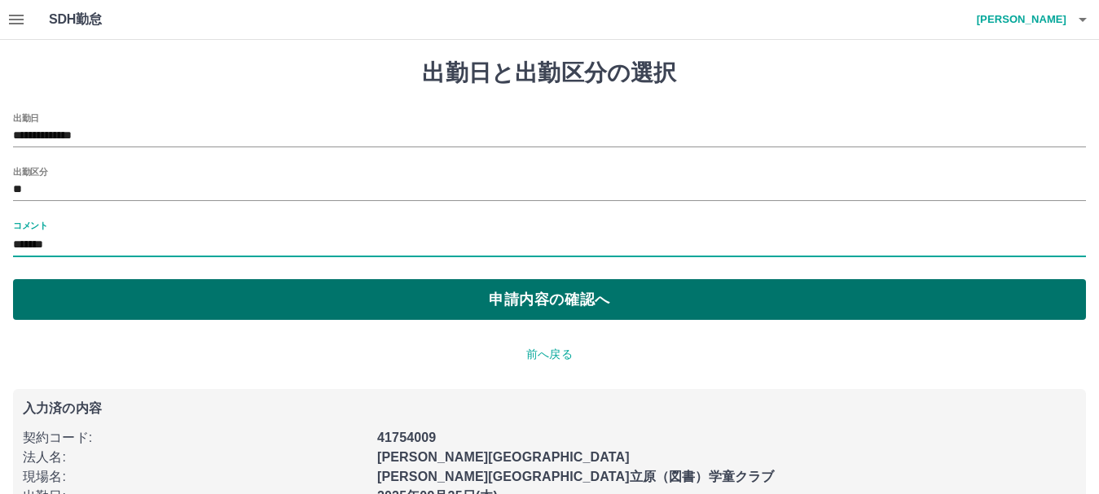
type input "*******"
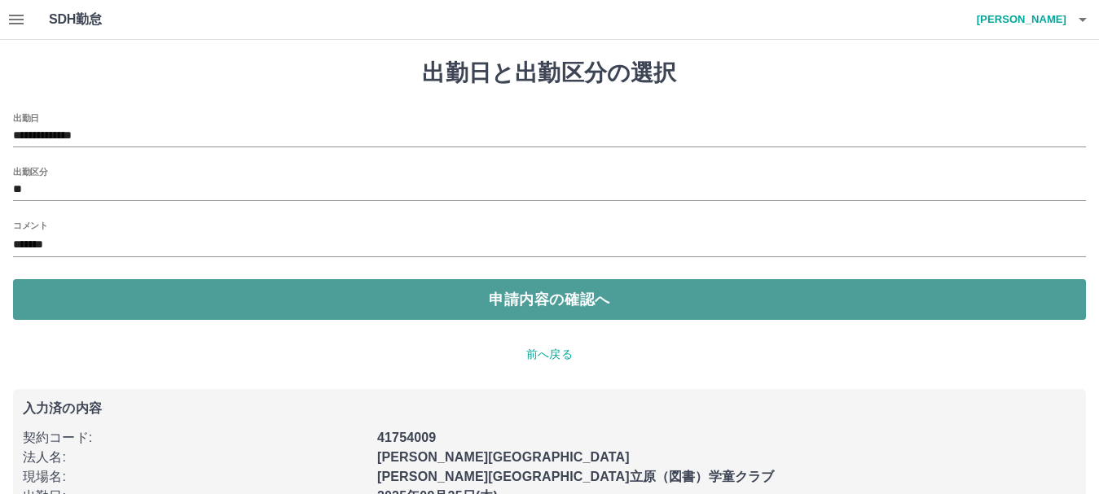
click at [516, 294] on button "申請内容の確認へ" at bounding box center [549, 299] width 1073 height 41
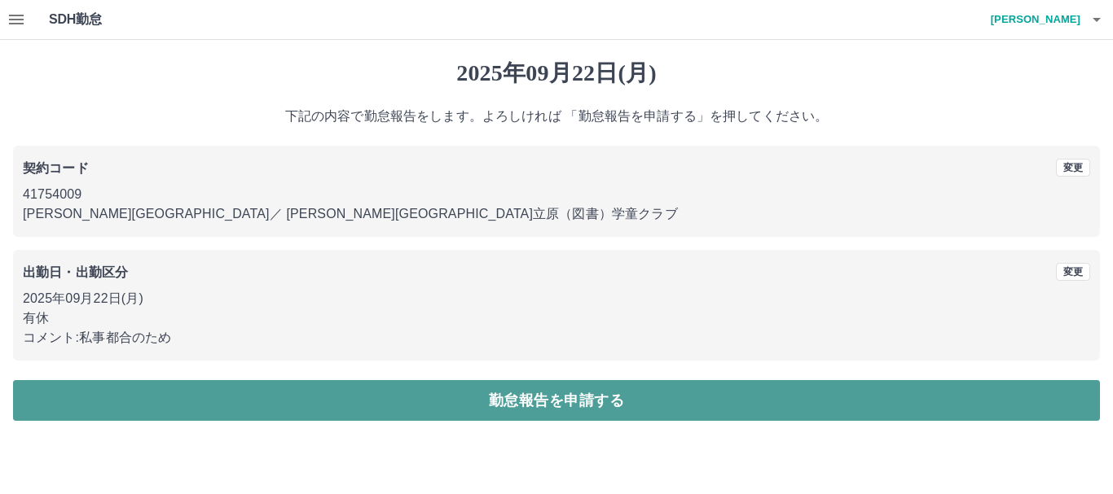
click at [511, 399] on button "勤怠報告を申請する" at bounding box center [556, 400] width 1086 height 41
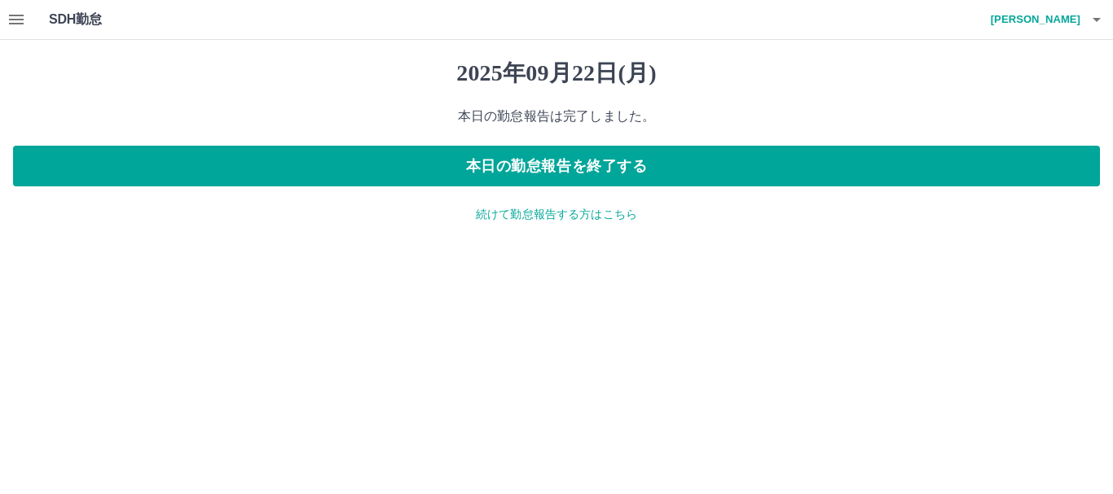
click at [520, 217] on p "続けて勤怠報告する方はこちら" at bounding box center [556, 214] width 1086 height 17
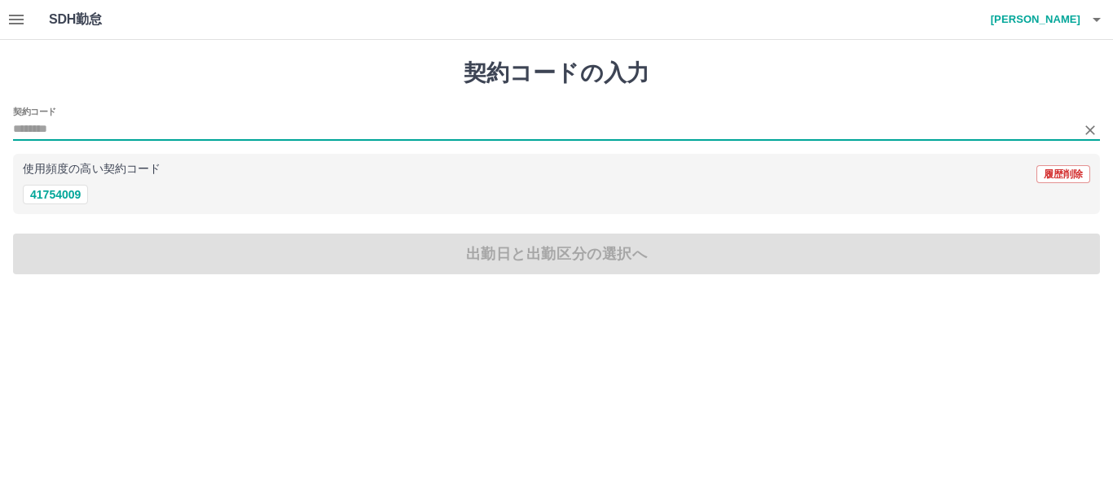
click at [63, 129] on input "契約コード" at bounding box center [544, 130] width 1062 height 20
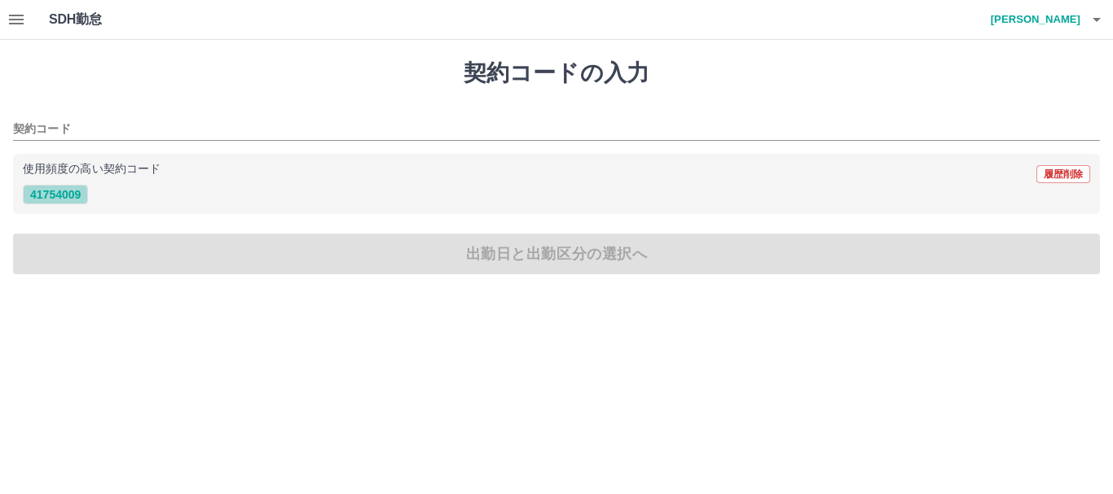
click at [69, 197] on button "41754009" at bounding box center [55, 195] width 65 height 20
type input "********"
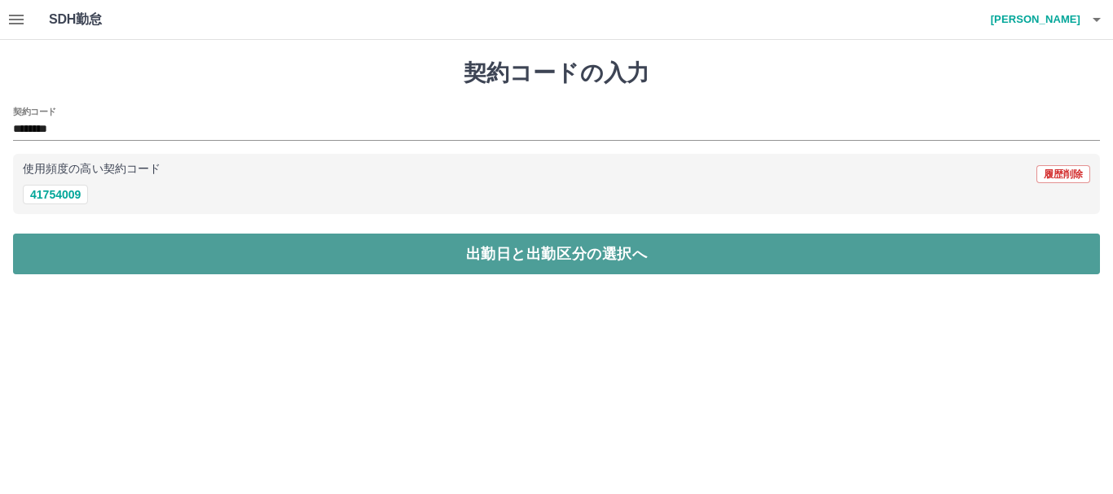
click at [494, 257] on button "出勤日と出勤区分の選択へ" at bounding box center [556, 254] width 1086 height 41
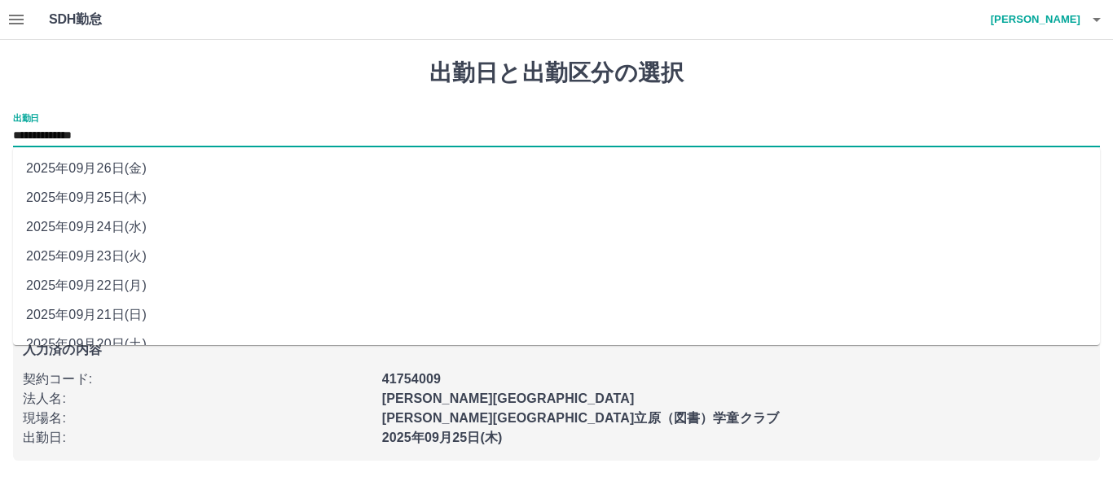
click at [134, 135] on input "**********" at bounding box center [556, 136] width 1086 height 20
click at [96, 224] on li "2025年09月24日(水)" at bounding box center [556, 227] width 1086 height 29
type input "**********"
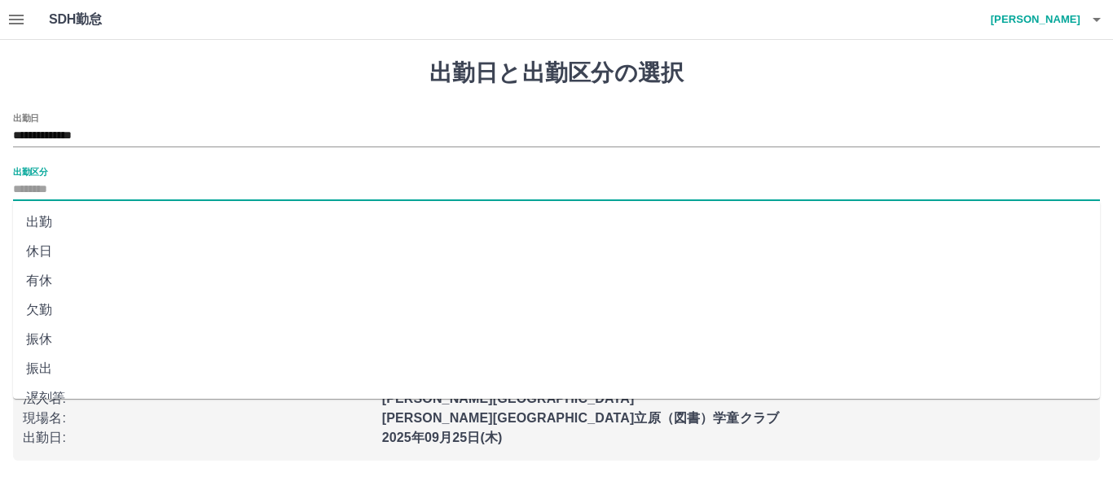
click at [36, 188] on input "出勤区分" at bounding box center [556, 190] width 1086 height 20
click at [36, 242] on li "振休" at bounding box center [556, 240] width 1086 height 29
type input "**"
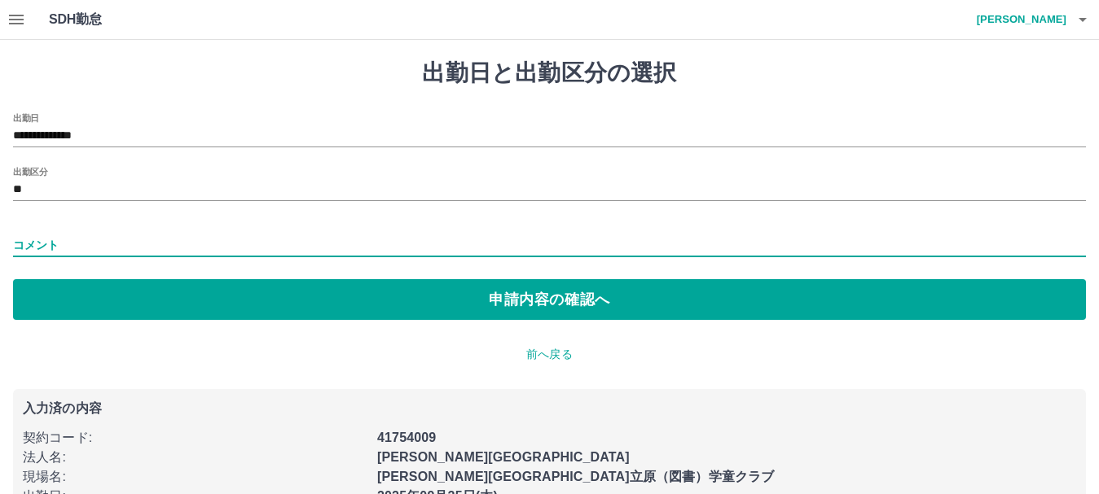
click at [39, 239] on input "コメント" at bounding box center [549, 246] width 1073 height 24
click at [125, 239] on input "**********" at bounding box center [549, 246] width 1073 height 24
click at [83, 240] on input "*********" at bounding box center [549, 246] width 1073 height 24
click at [145, 243] on input "**********" at bounding box center [549, 246] width 1073 height 24
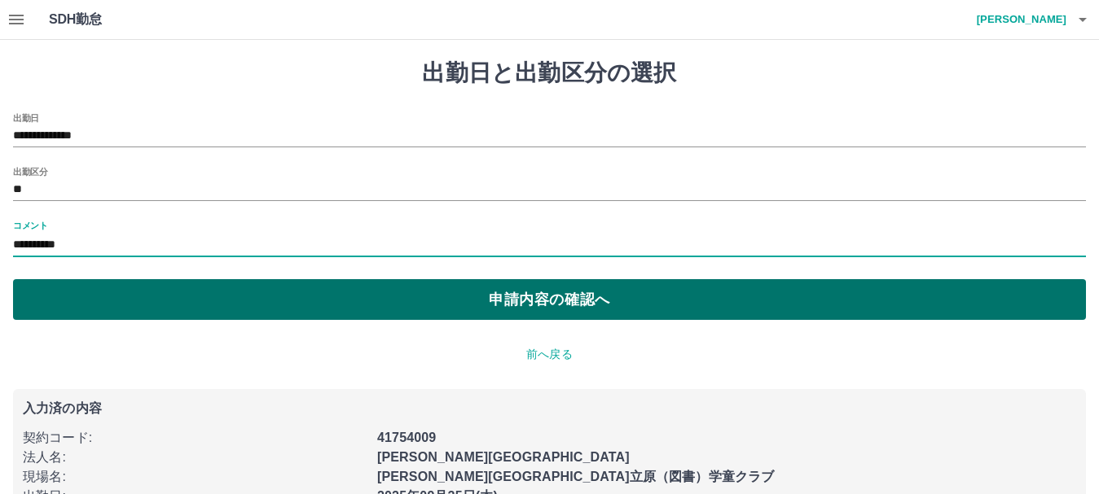
type input "**********"
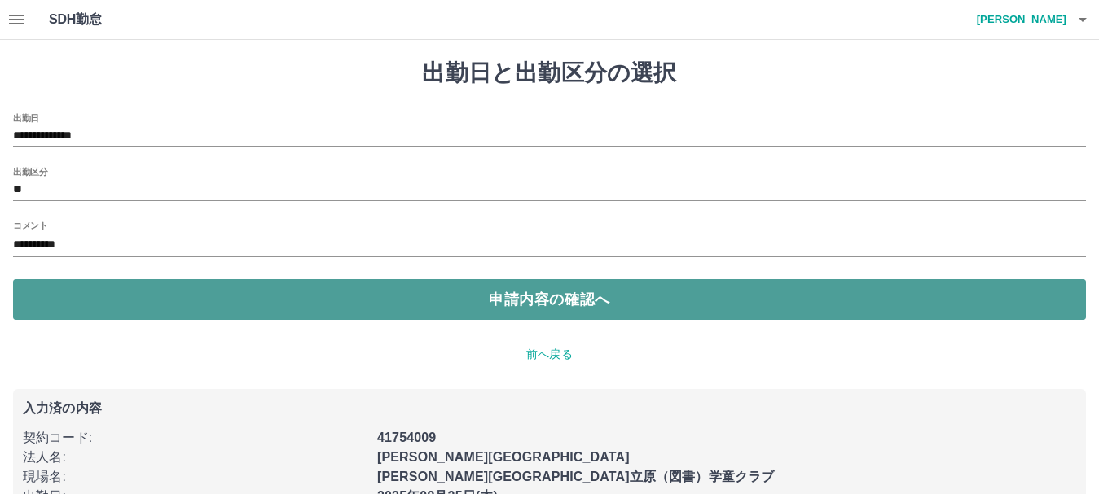
click at [516, 301] on button "申請内容の確認へ" at bounding box center [549, 299] width 1073 height 41
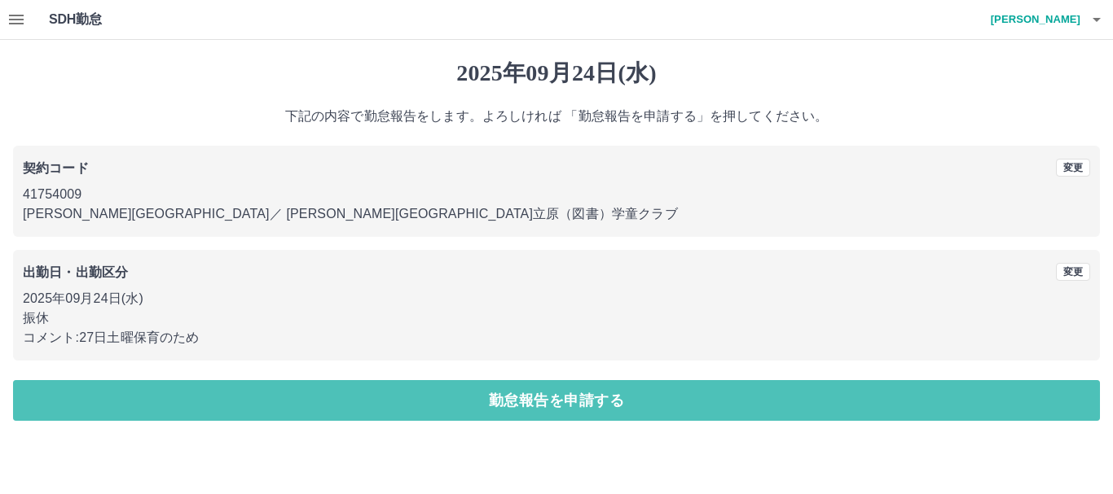
click at [541, 395] on button "勤怠報告を申請する" at bounding box center [556, 400] width 1086 height 41
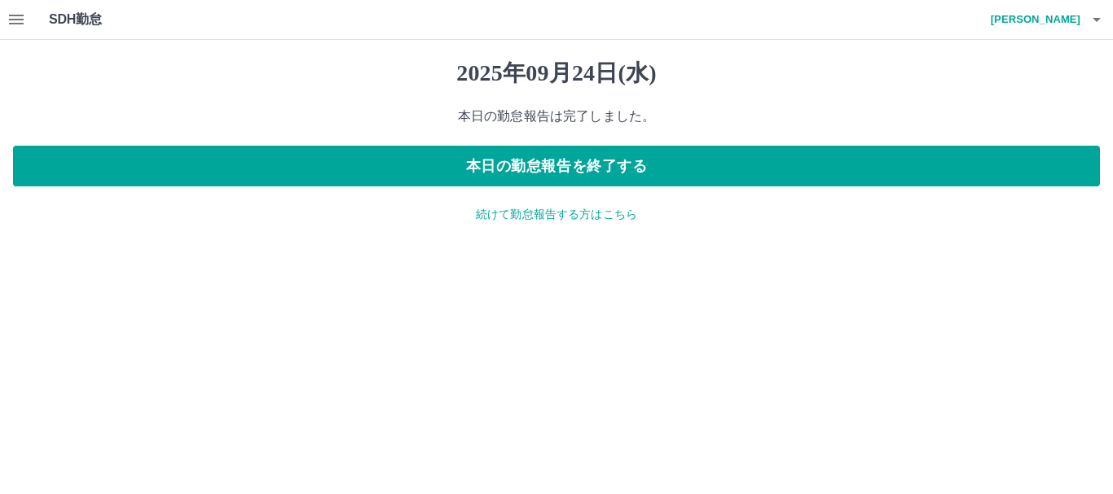
click at [502, 215] on p "続けて勤怠報告する方はこちら" at bounding box center [556, 214] width 1086 height 17
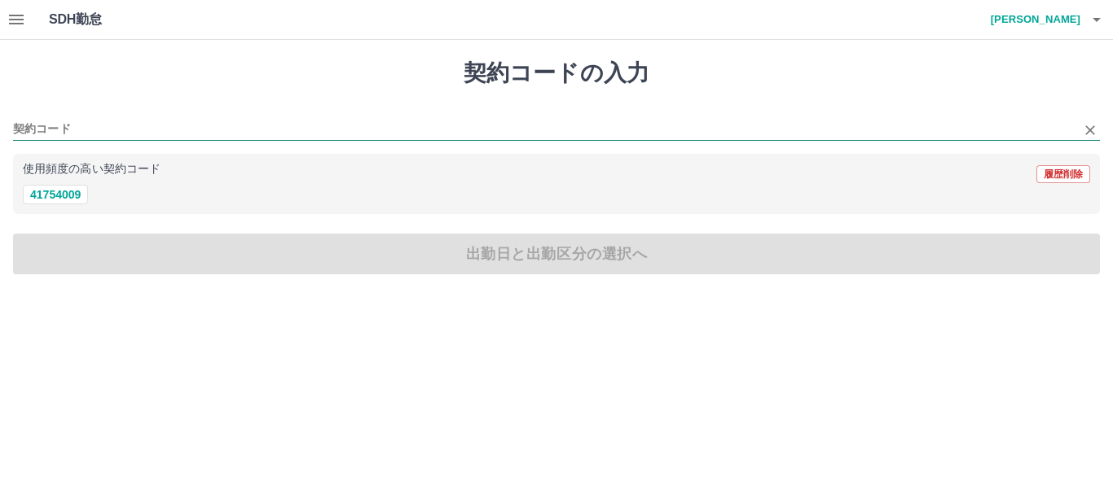
click at [47, 129] on input "契約コード" at bounding box center [544, 130] width 1062 height 20
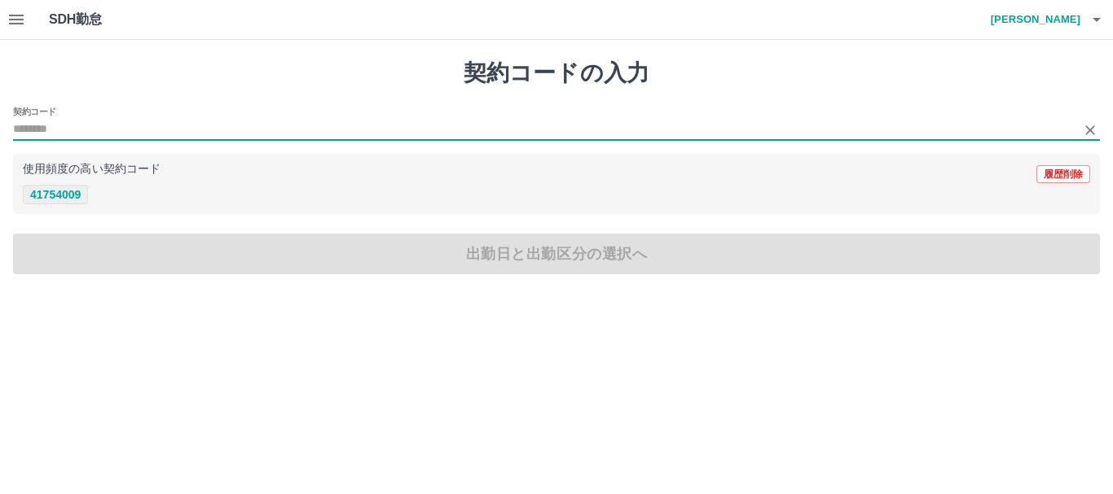
click at [64, 196] on button "41754009" at bounding box center [55, 195] width 65 height 20
type input "********"
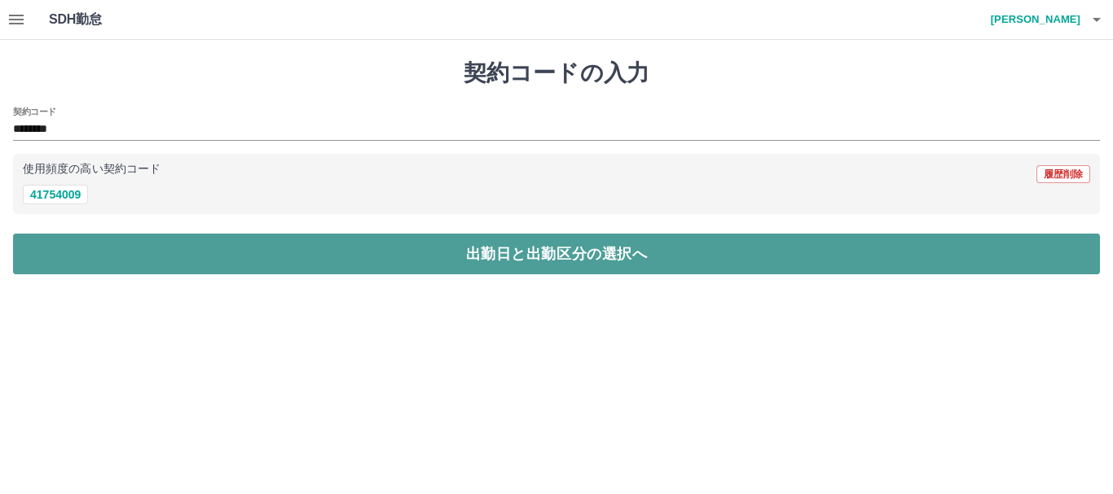
click at [516, 253] on button "出勤日と出勤区分の選択へ" at bounding box center [556, 254] width 1086 height 41
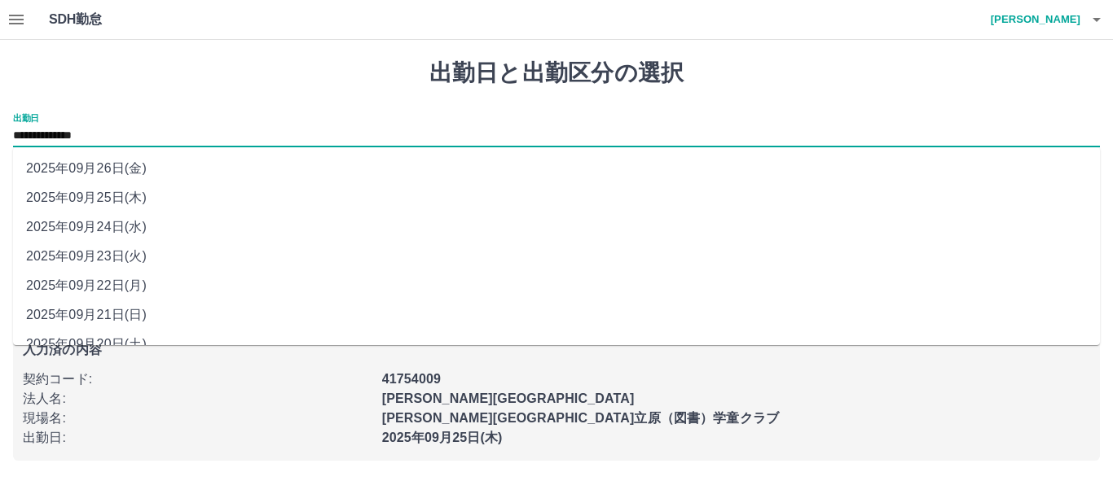
click at [137, 133] on input "**********" at bounding box center [556, 136] width 1086 height 20
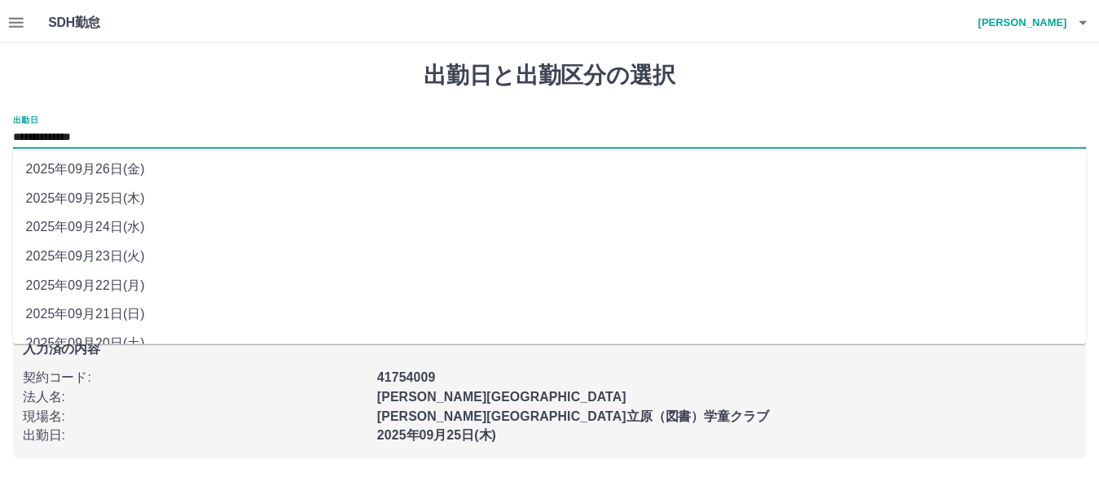
scroll to position [79, 0]
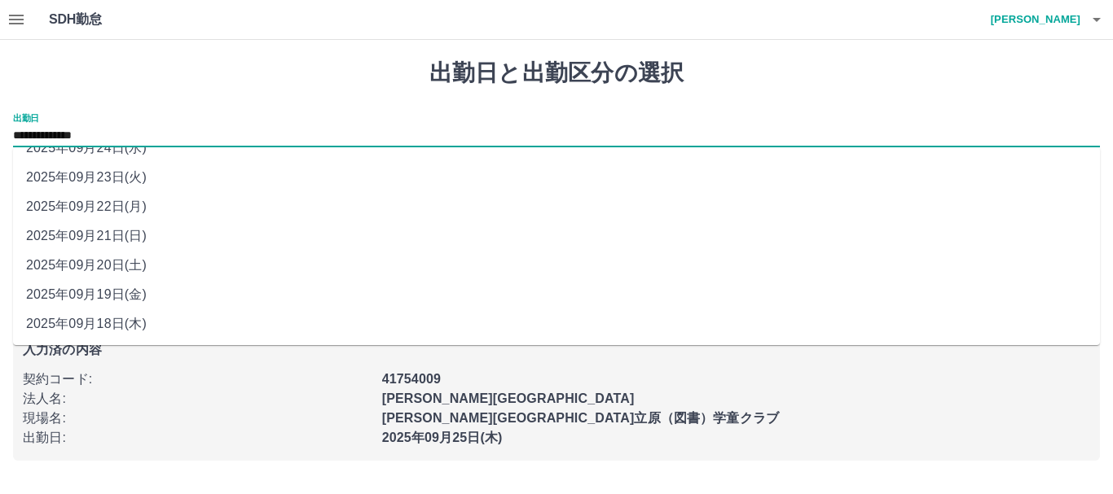
click at [90, 266] on li "2025年09月20日(土)" at bounding box center [556, 265] width 1086 height 29
type input "**********"
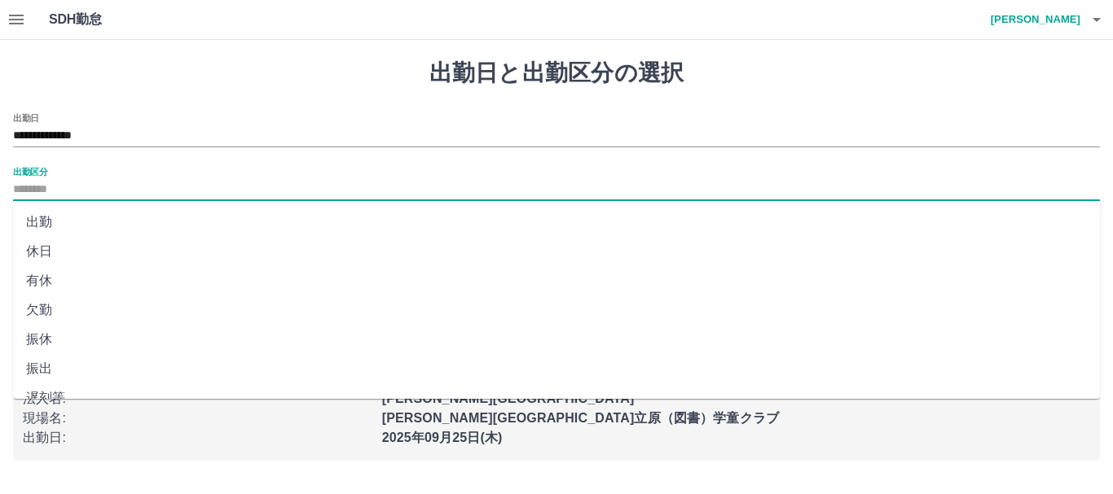
click at [42, 193] on input "出勤区分" at bounding box center [556, 190] width 1086 height 20
click at [40, 252] on li "休日" at bounding box center [556, 251] width 1086 height 29
type input "**"
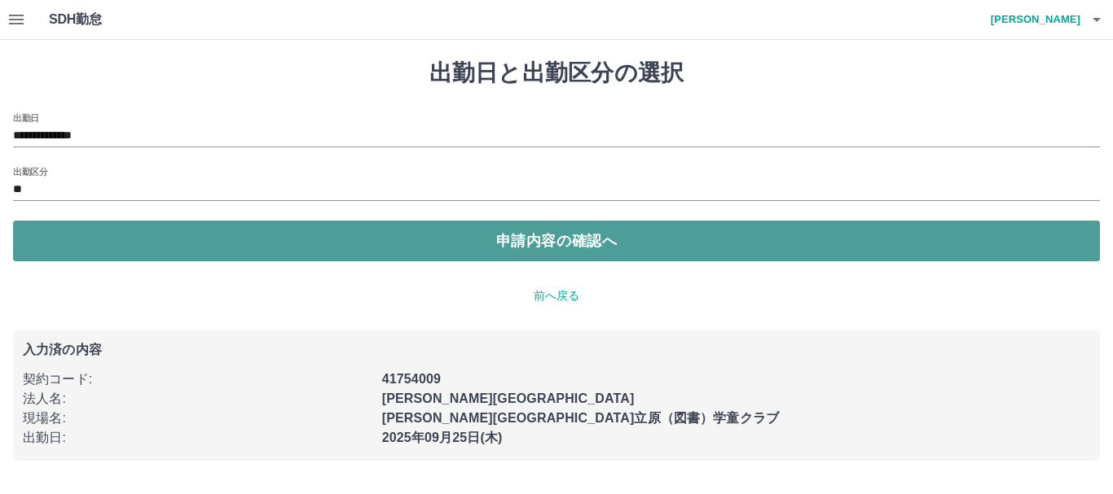
click at [512, 247] on button "申請内容の確認へ" at bounding box center [556, 241] width 1086 height 41
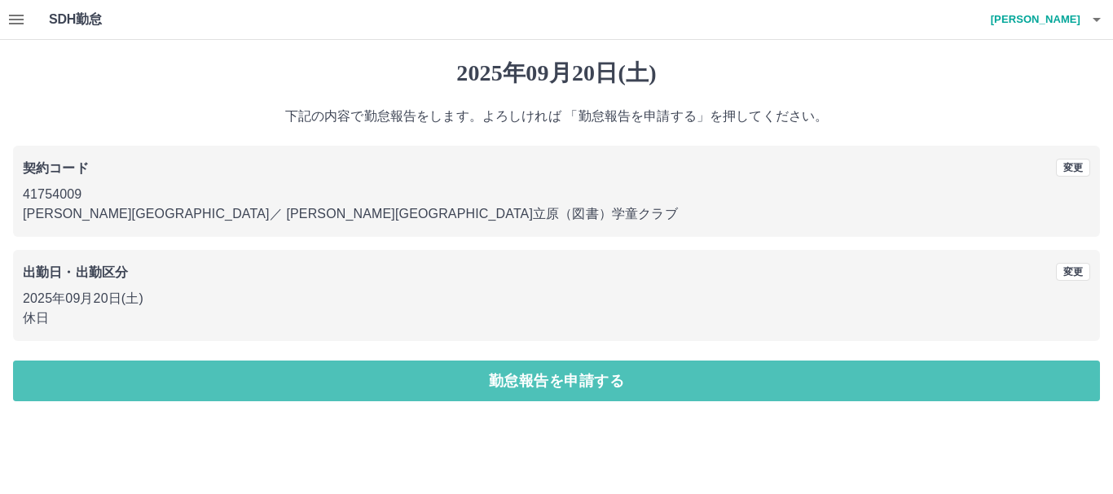
click at [529, 384] on button "勤怠報告を申請する" at bounding box center [556, 381] width 1086 height 41
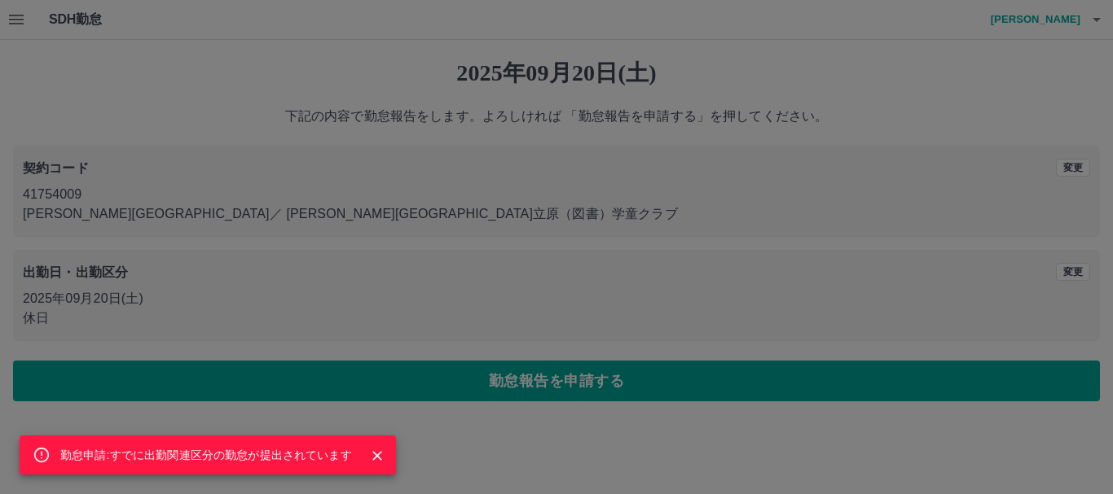
click at [571, 321] on div "勤怠申請:すでに出勤関連区分の勤怠が提出されています" at bounding box center [556, 247] width 1113 height 494
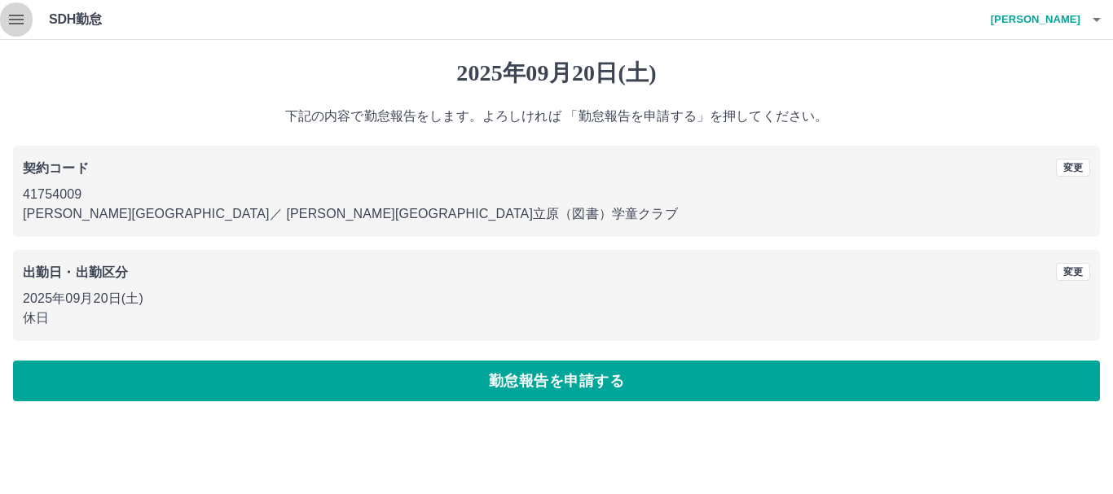
click at [15, 16] on icon "button" at bounding box center [16, 20] width 15 height 10
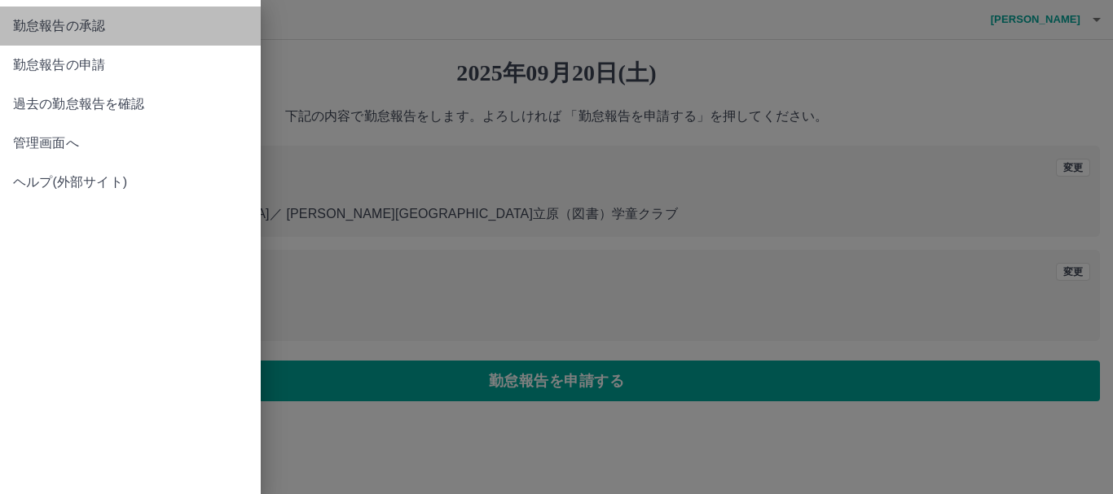
click at [34, 26] on span "勤怠報告の承認" at bounding box center [130, 26] width 235 height 20
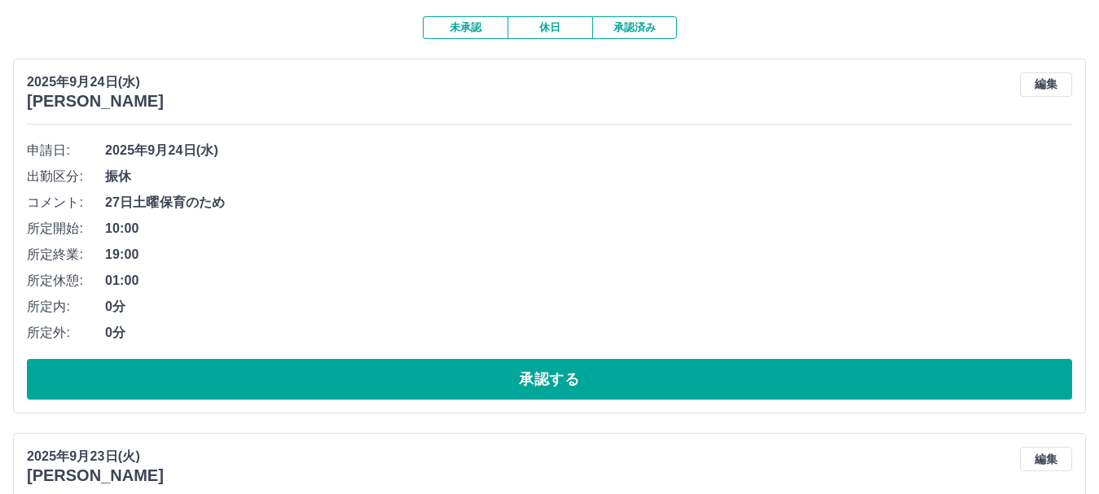
scroll to position [163, 0]
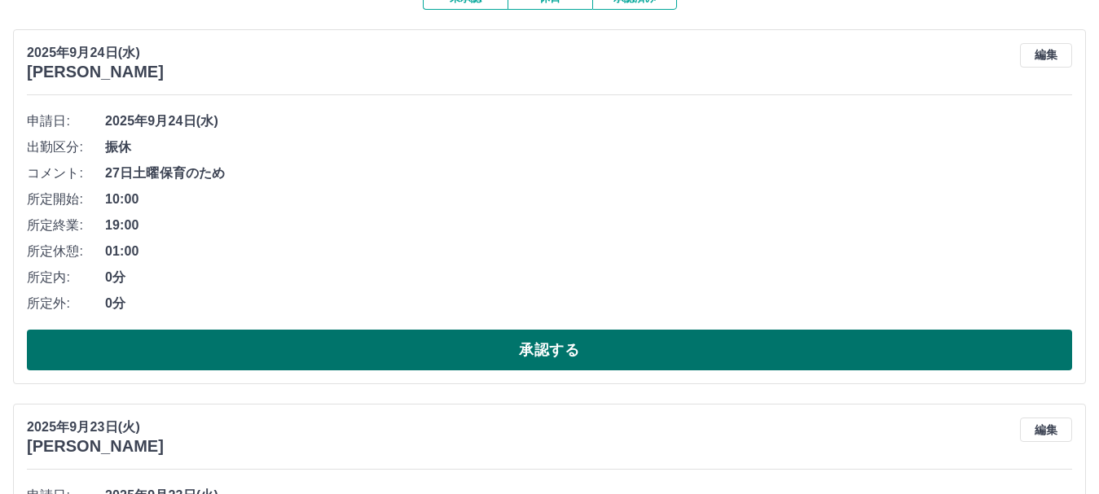
click at [541, 350] on button "承認する" at bounding box center [549, 350] width 1045 height 41
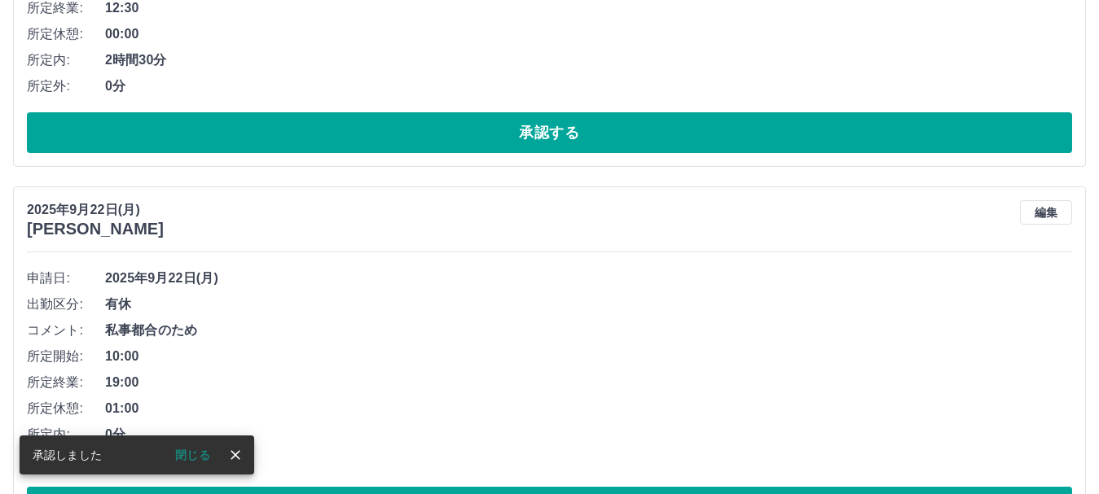
scroll to position [527, 0]
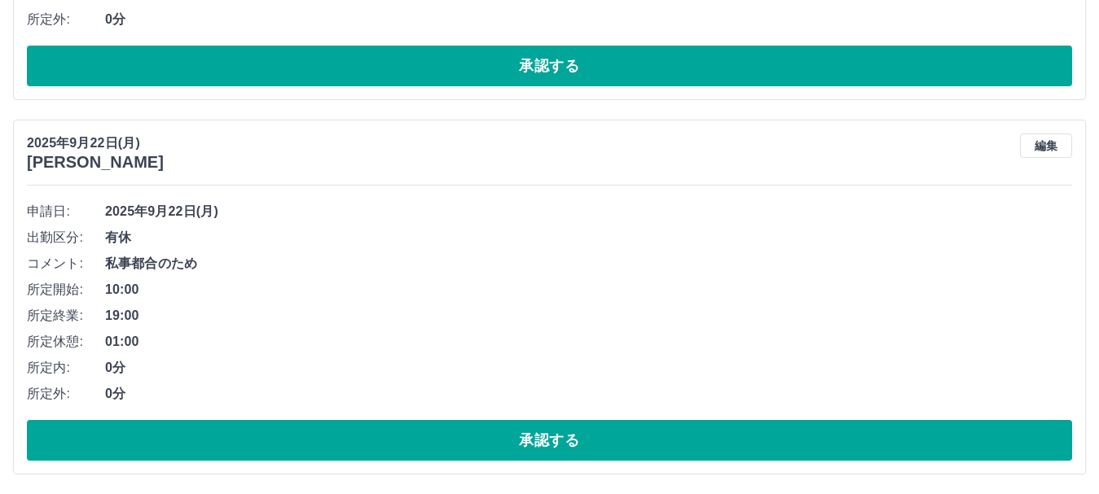
drag, startPoint x: 546, startPoint y: 441, endPoint x: 550, endPoint y: 433, distance: 8.4
click at [547, 435] on button "承認する" at bounding box center [549, 440] width 1045 height 41
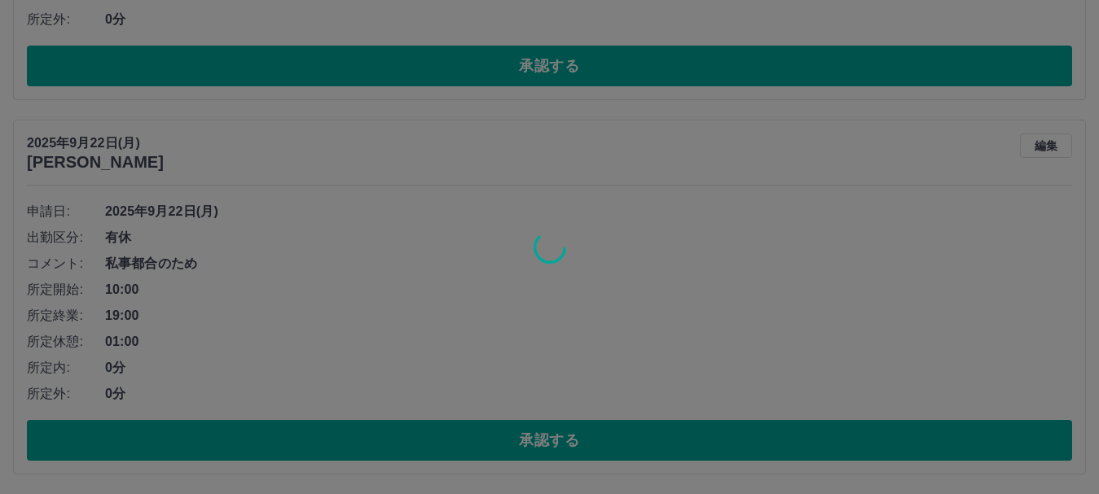
scroll to position [152, 0]
